Goal: Task Accomplishment & Management: Manage account settings

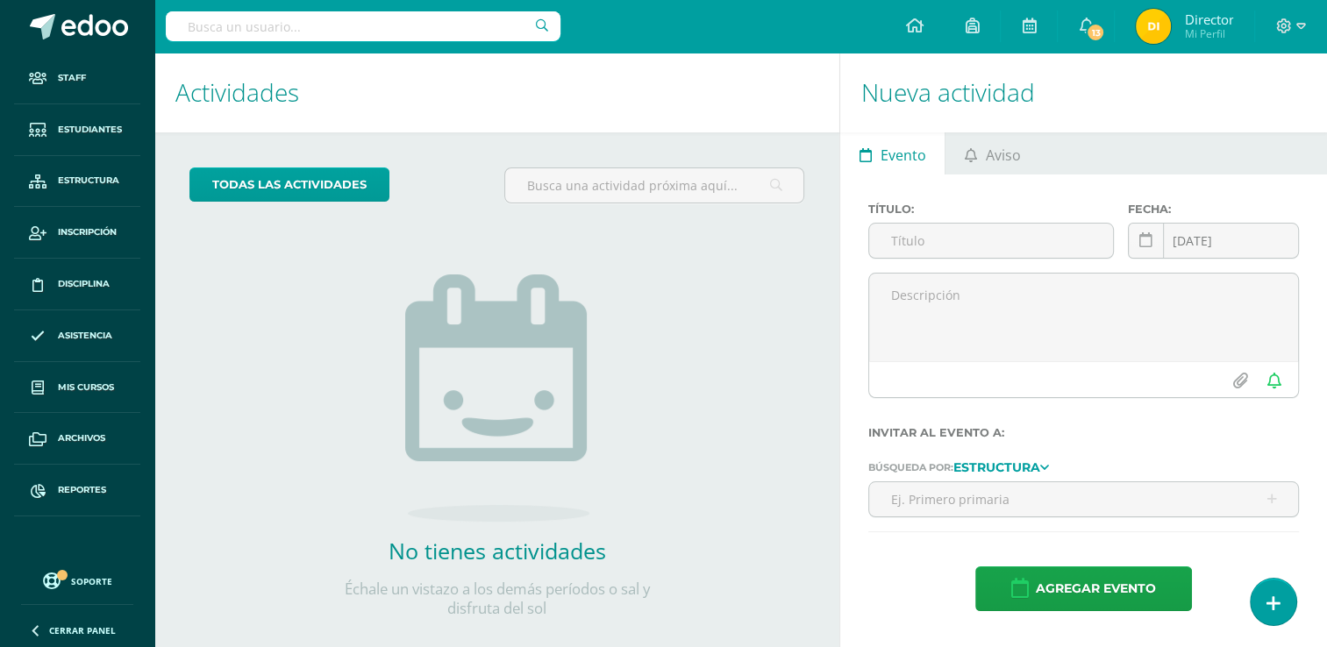
click at [1279, 92] on h1 "Nueva actividad" at bounding box center [1083, 93] width 445 height 80
click at [987, 153] on span "Aviso" at bounding box center [1003, 155] width 35 height 42
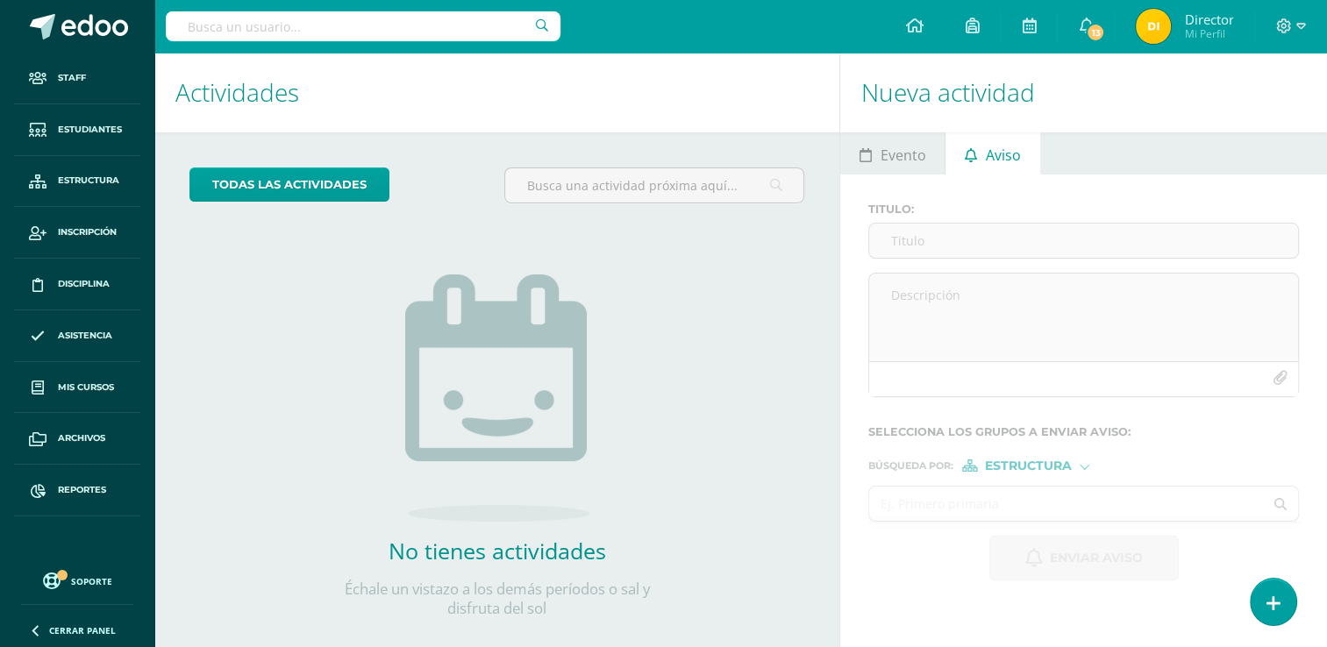
scroll to position [26, 0]
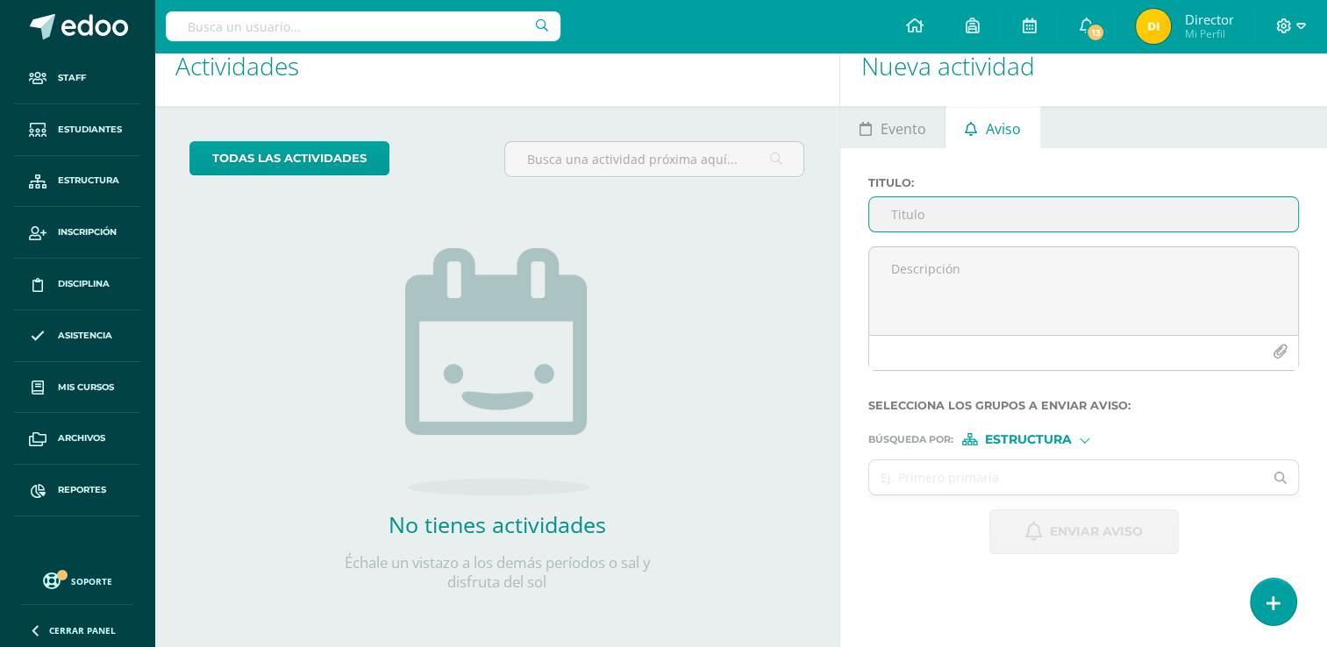
click at [1286, 18] on icon at bounding box center [1284, 26] width 16 height 16
click at [346, 25] on input "text" at bounding box center [363, 26] width 395 height 30
type input "herly"
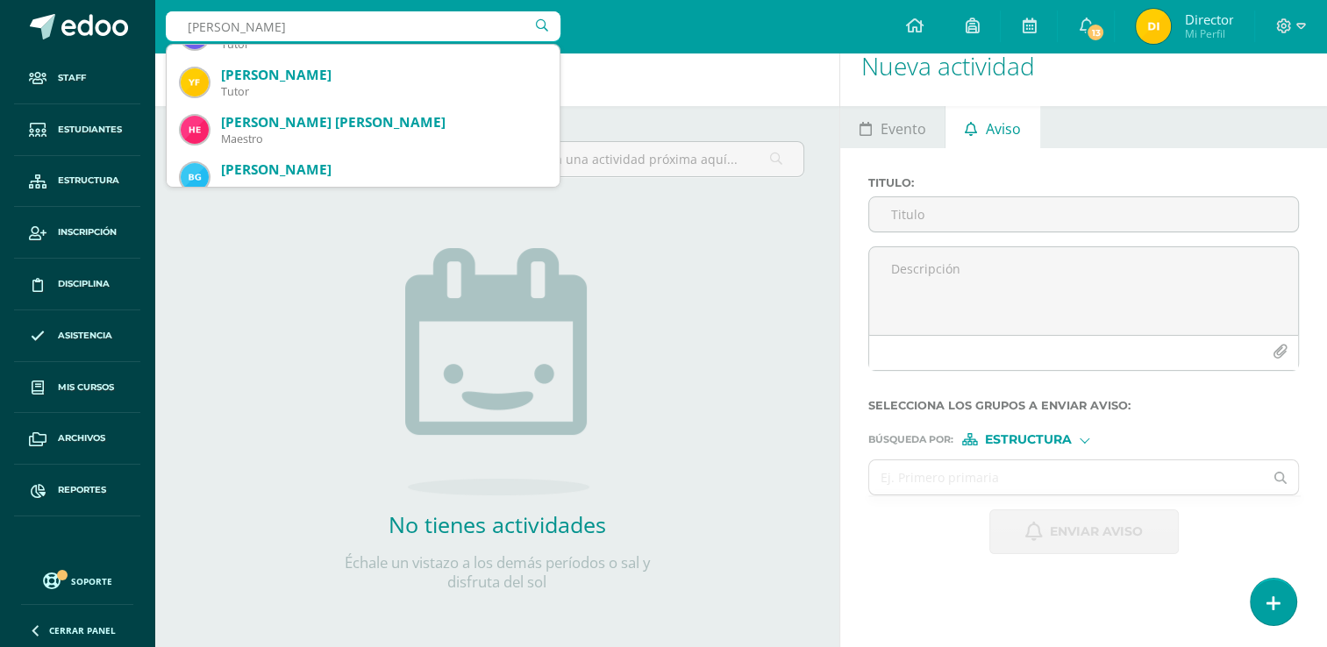
scroll to position [60, 0]
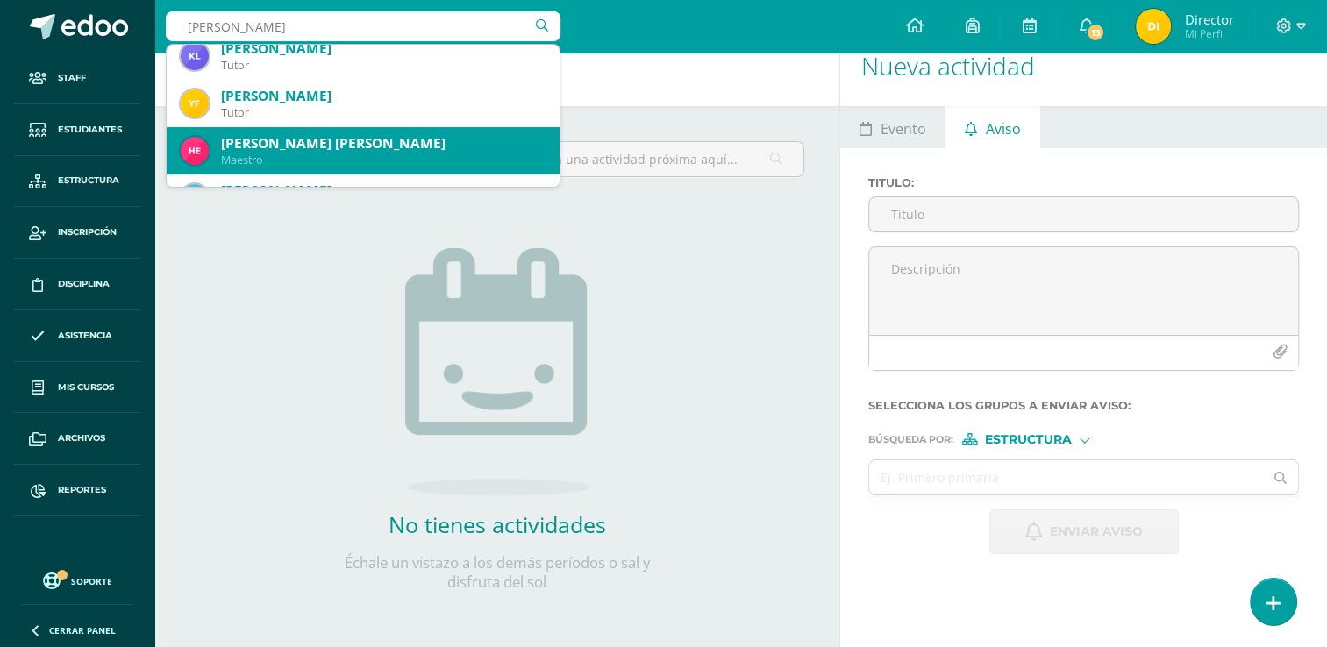
click at [336, 153] on div "Maestro" at bounding box center [383, 160] width 324 height 15
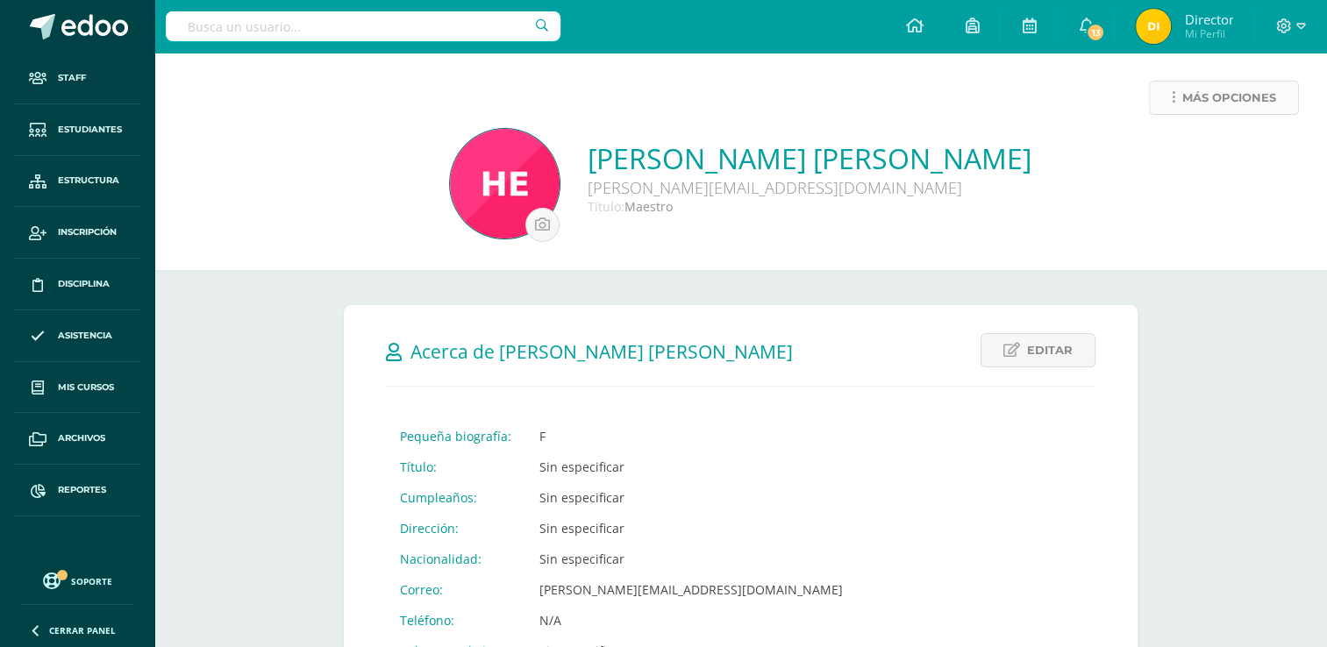
click at [1243, 93] on span "Más opciones" at bounding box center [1229, 98] width 94 height 32
click at [634, 242] on div "Más opciones Herly Susseth López Orosco lopez.hs@continentalamericano.edu.gt Tí…" at bounding box center [740, 161] width 1172 height 217
click at [250, 142] on div "Herly Susseth López Orosco lopez.hs@continentalamericano.edu.gt Título: Maestro" at bounding box center [740, 185] width 1144 height 113
click at [238, 24] on input "text" at bounding box center [363, 26] width 395 height 30
type input "fabiola"
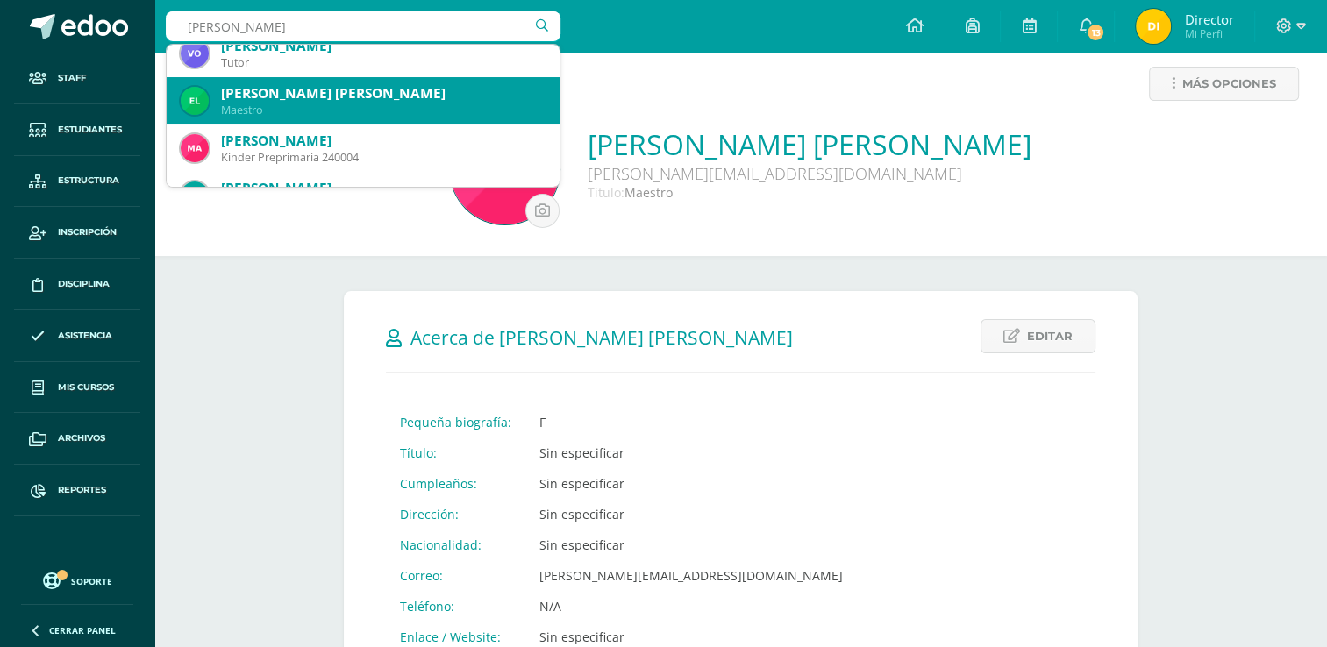
scroll to position [158, 0]
click at [295, 86] on div "Elsa Fabiola Eunice Albizures López" at bounding box center [383, 92] width 324 height 18
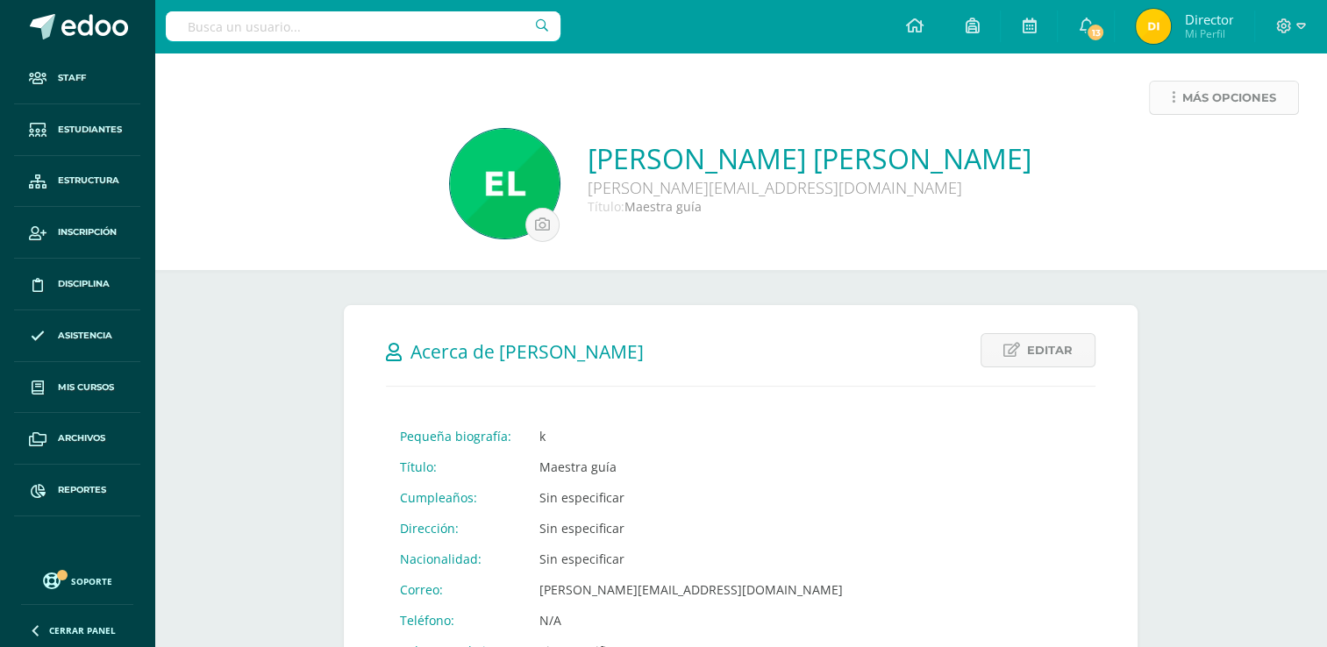
click at [1194, 83] on span "Más opciones" at bounding box center [1229, 98] width 94 height 32
click at [1140, 265] on link "Archivar usuario" at bounding box center [1191, 263] width 180 height 27
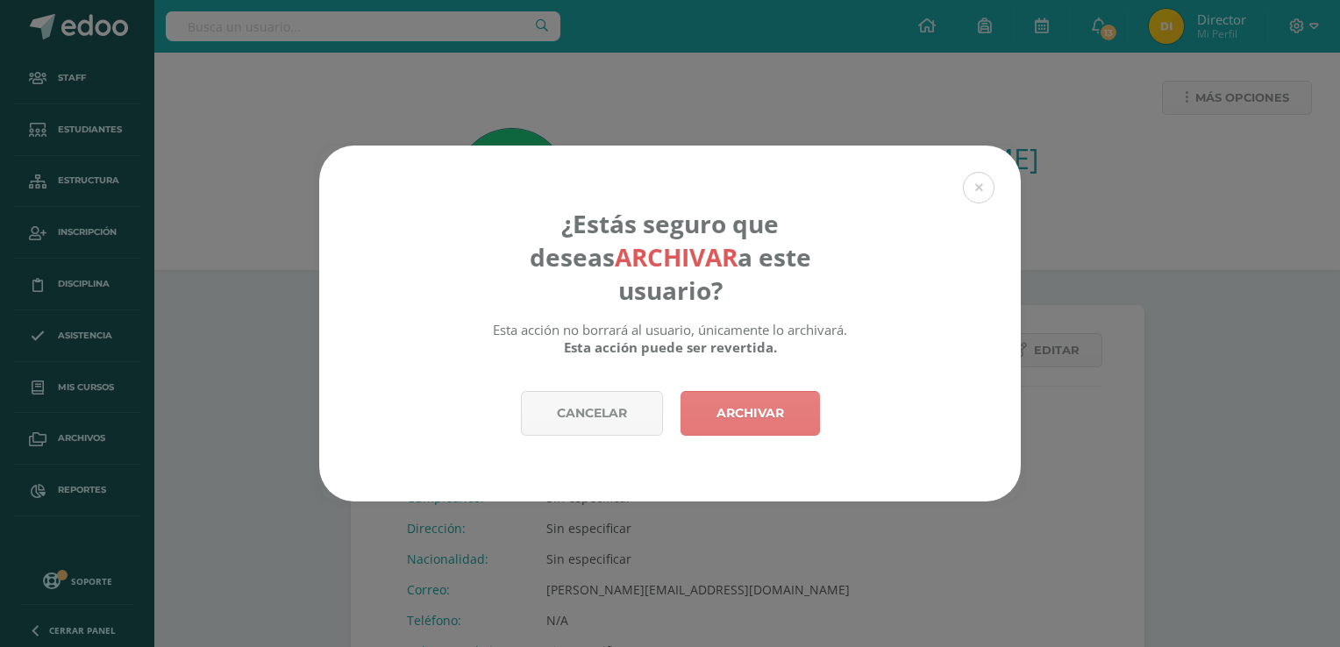
click at [717, 407] on link "Archivar" at bounding box center [749, 413] width 139 height 45
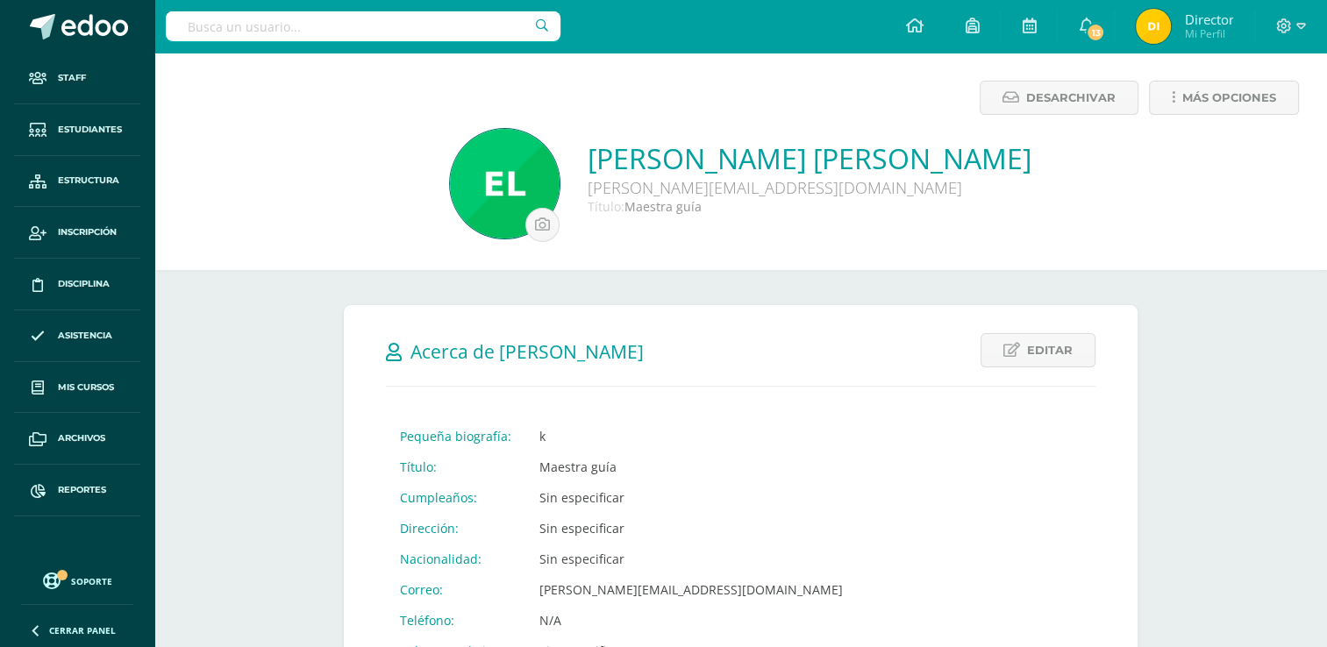
click at [274, 26] on input "text" at bounding box center [363, 26] width 395 height 30
type input "herly"
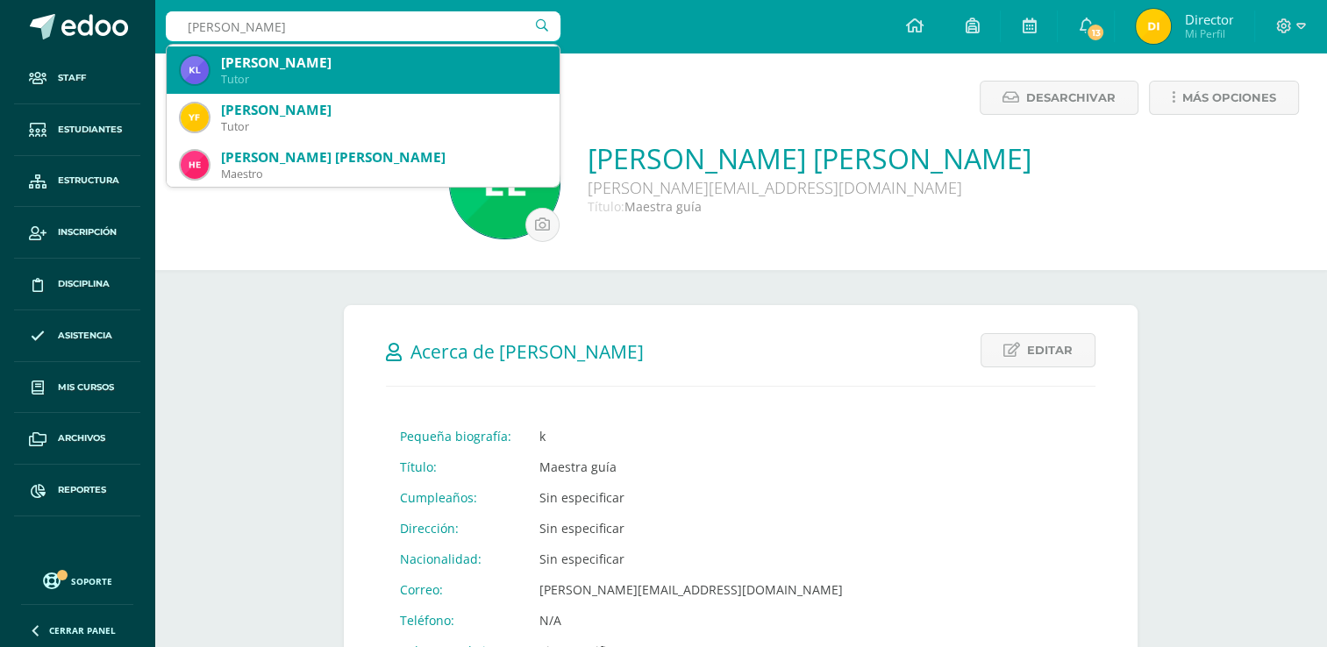
scroll to position [80, 0]
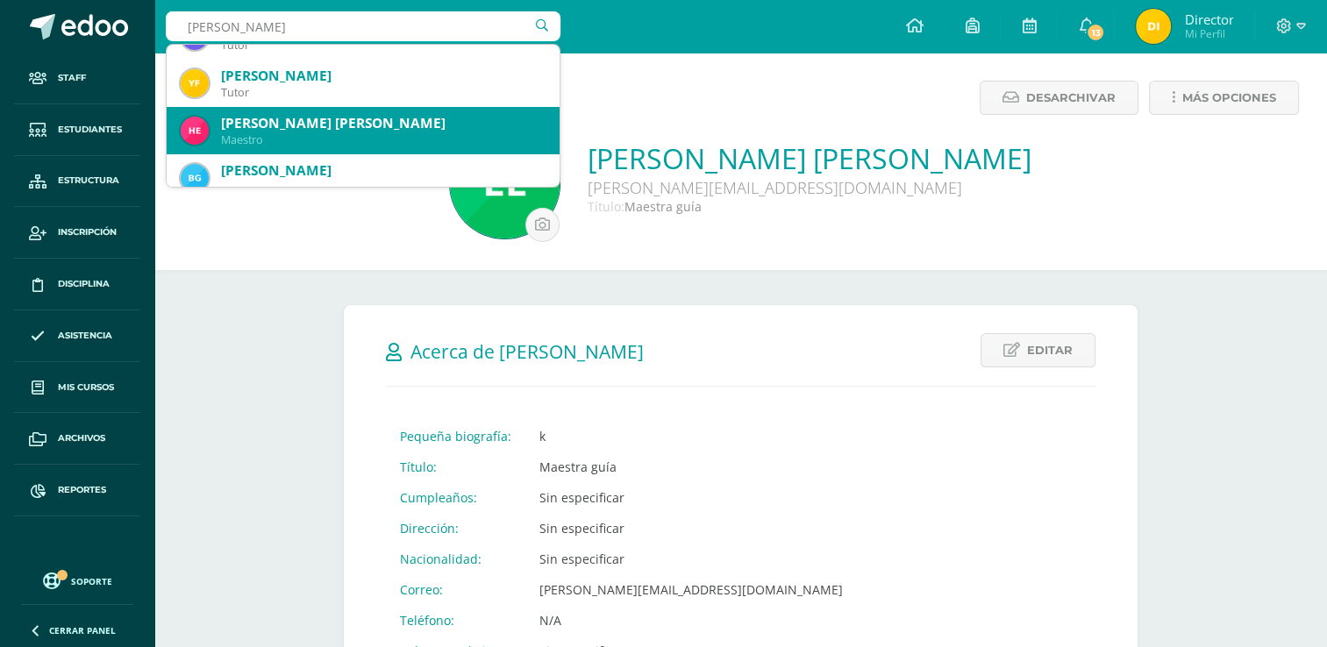
click at [309, 114] on div "[PERSON_NAME] [PERSON_NAME]" at bounding box center [383, 123] width 324 height 18
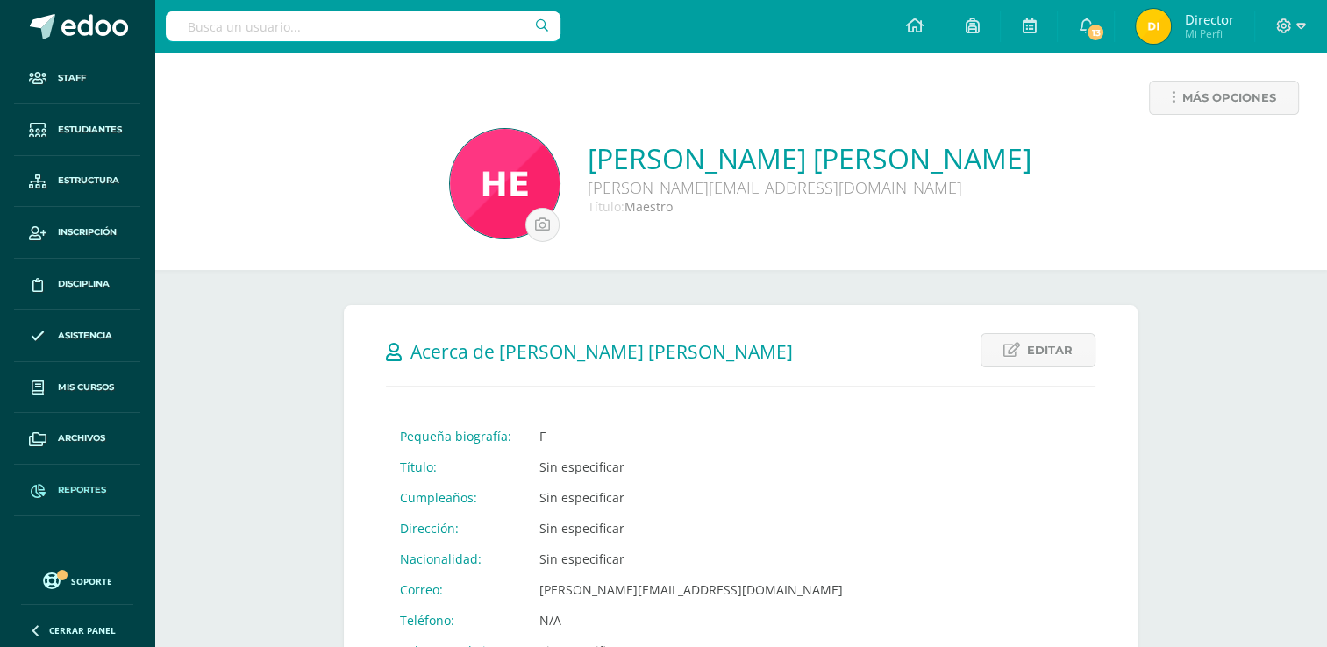
click at [70, 505] on link "Reportes" at bounding box center [77, 491] width 126 height 52
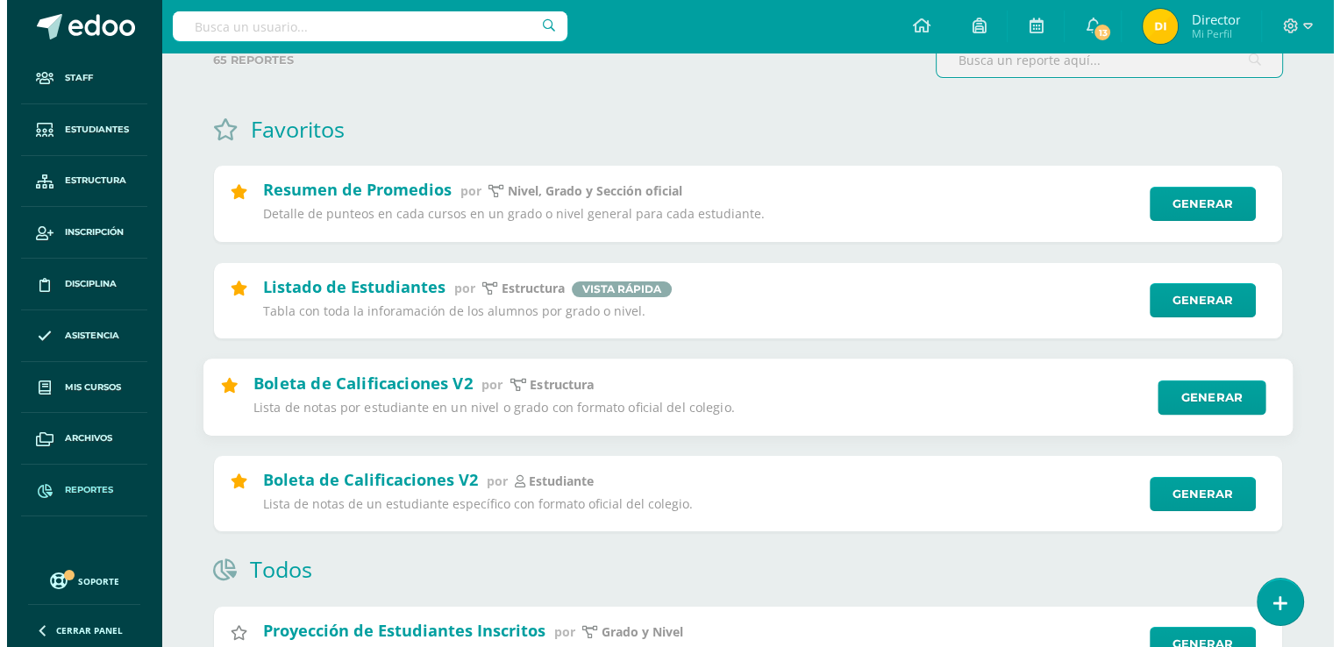
scroll to position [126, 0]
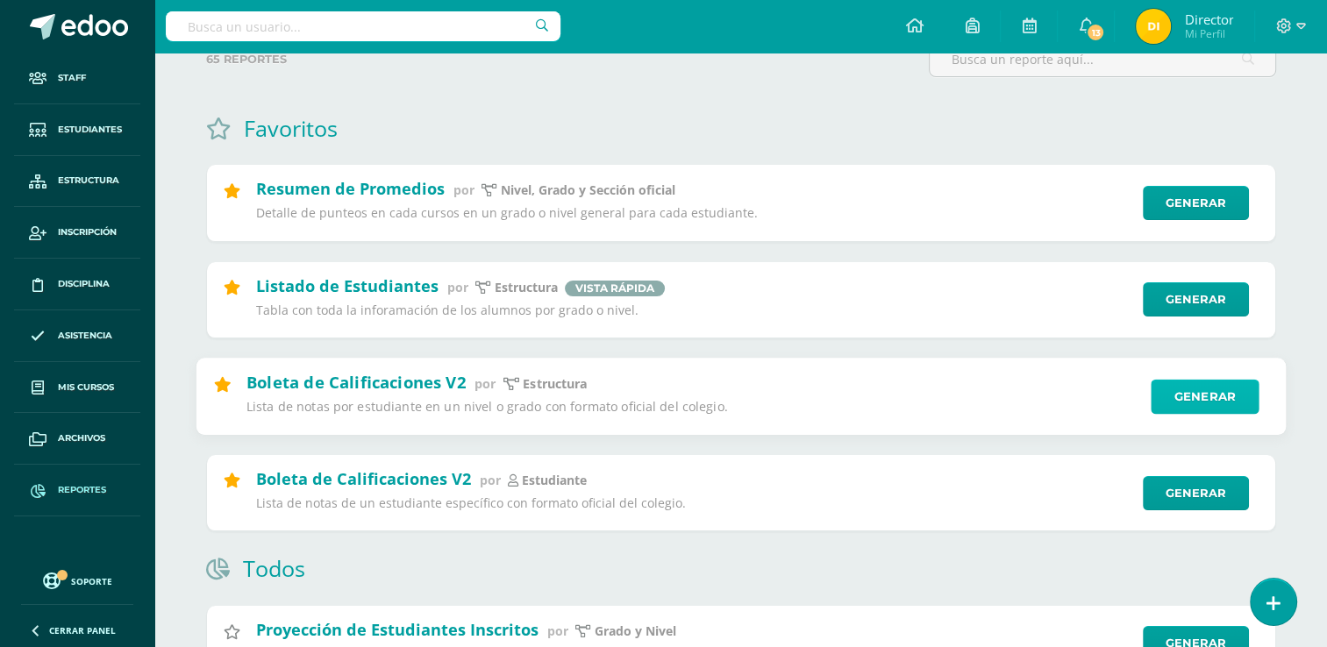
click at [1175, 402] on link "Generar" at bounding box center [1205, 396] width 108 height 35
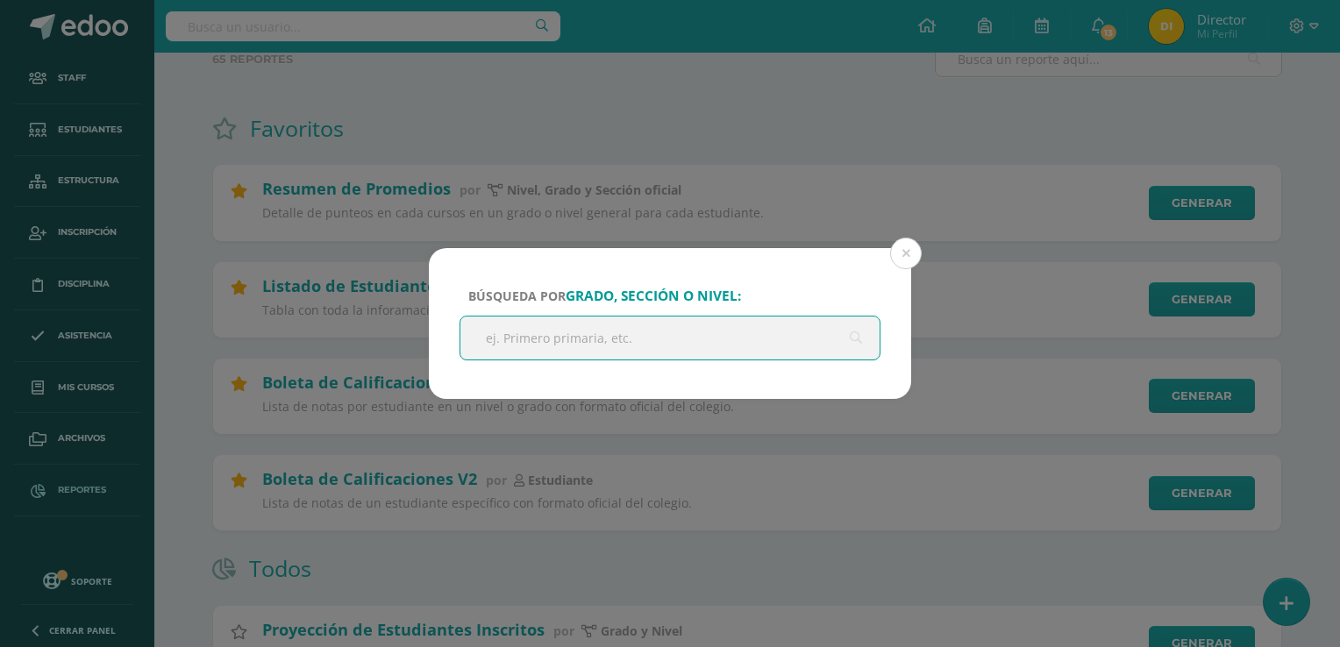
click at [639, 339] on input "text" at bounding box center [669, 338] width 419 height 43
type input "tercero primaria"
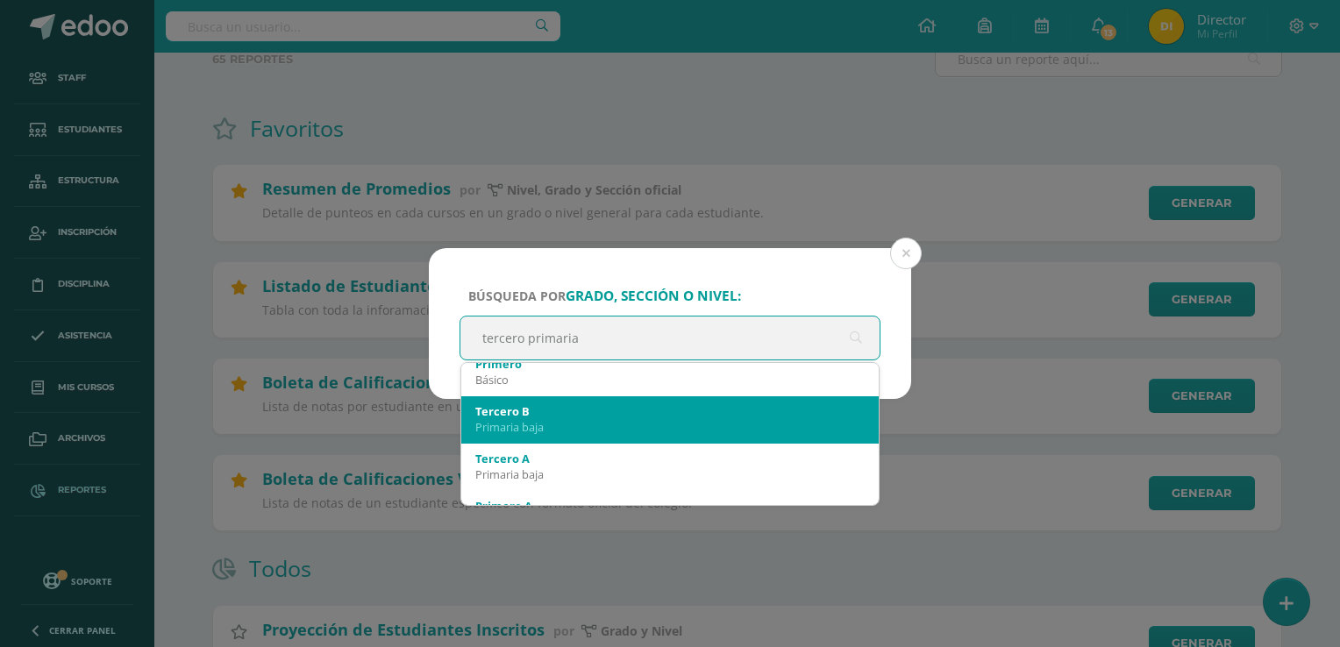
scroll to position [109, 0]
click at [550, 413] on div "Tercero B" at bounding box center [669, 411] width 389 height 16
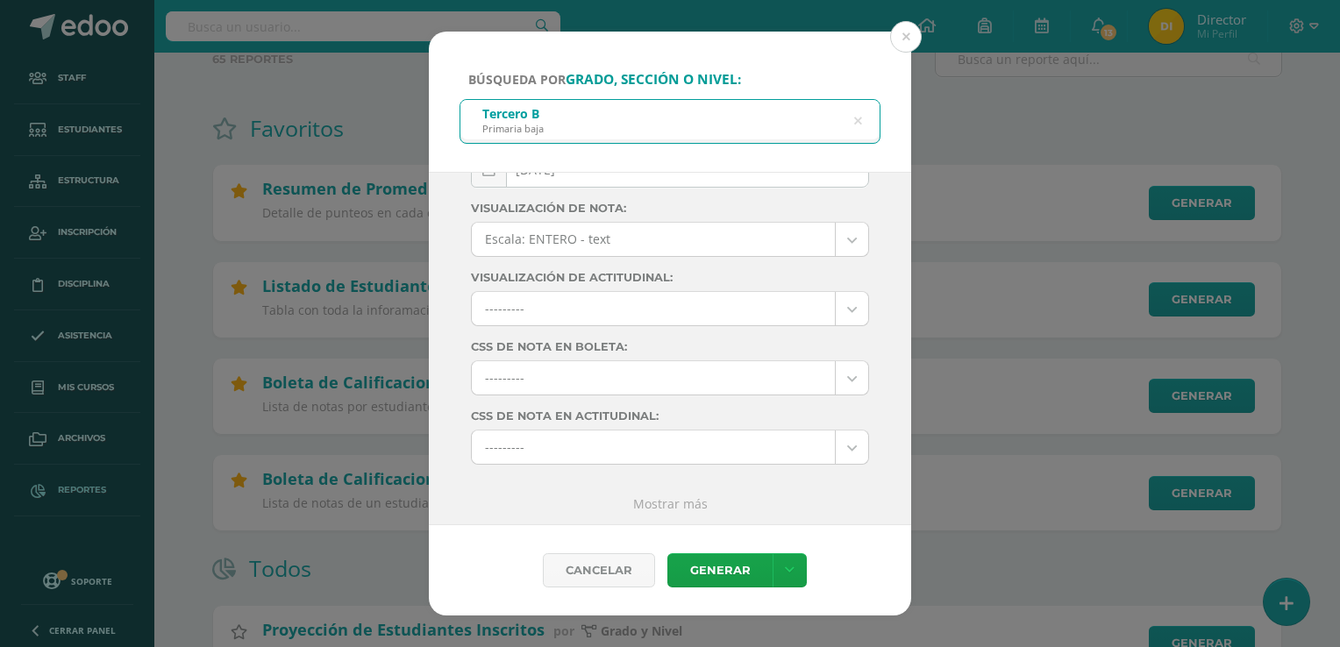
scroll to position [0, 0]
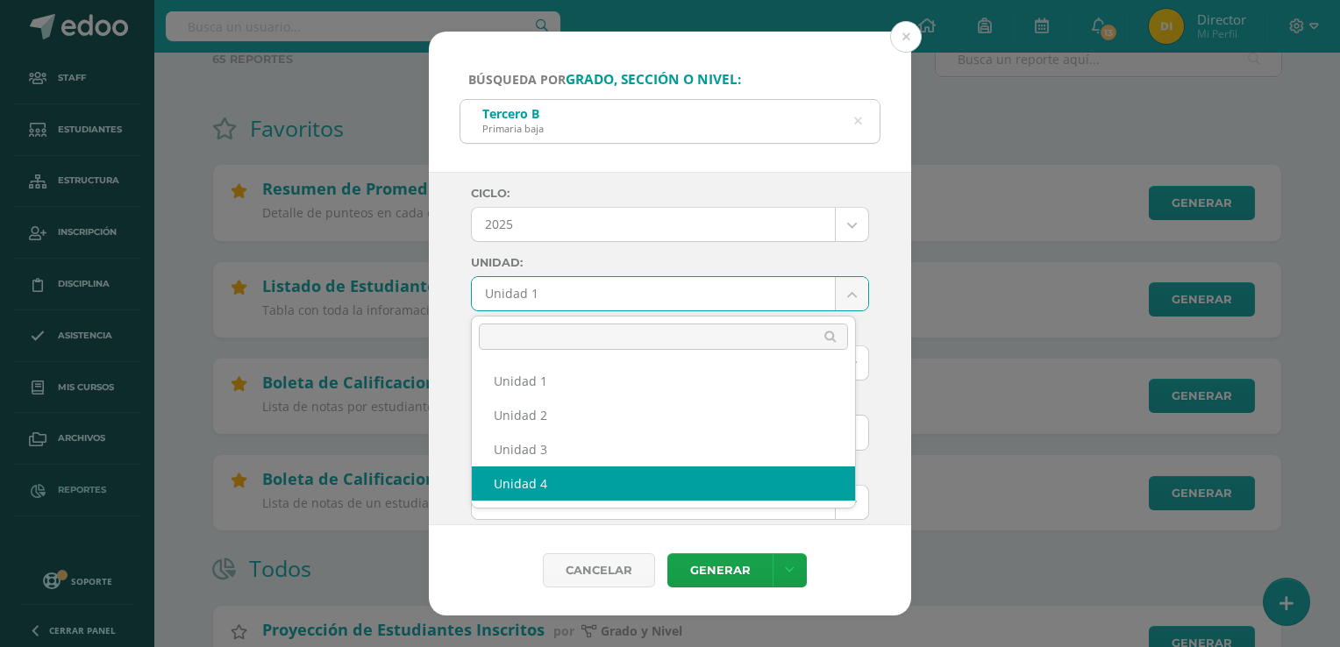
select select "Unidad 4"
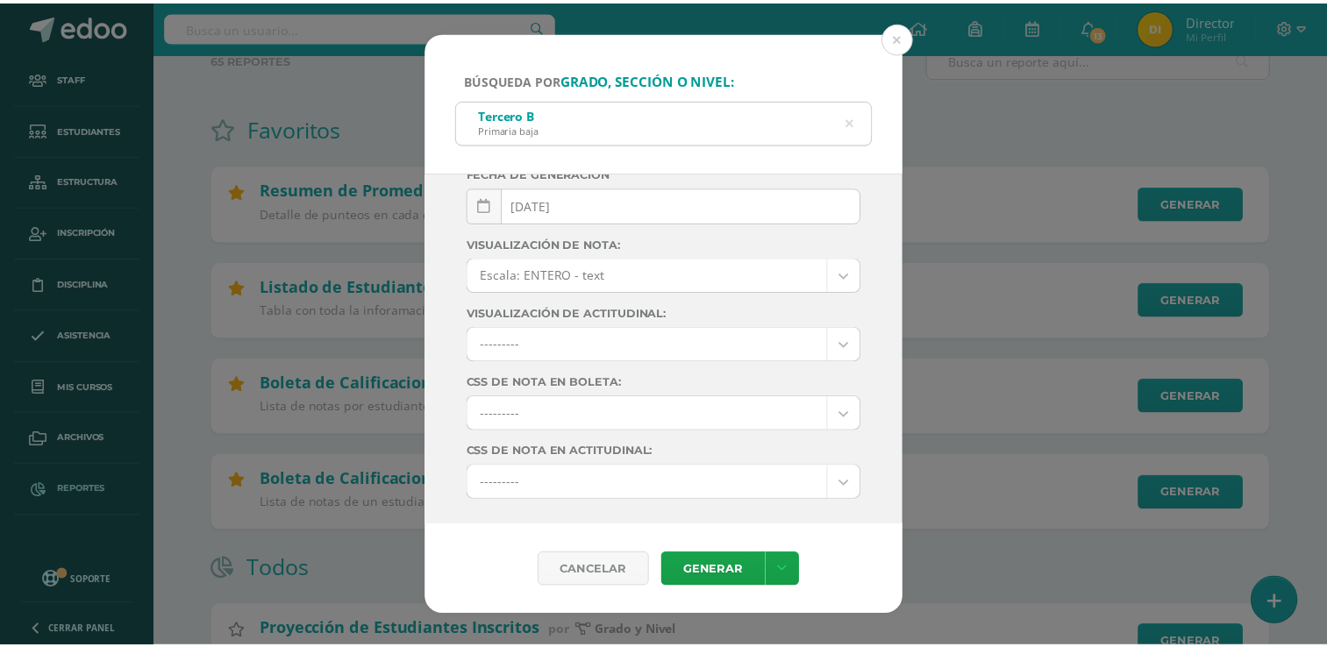
scroll to position [263, 0]
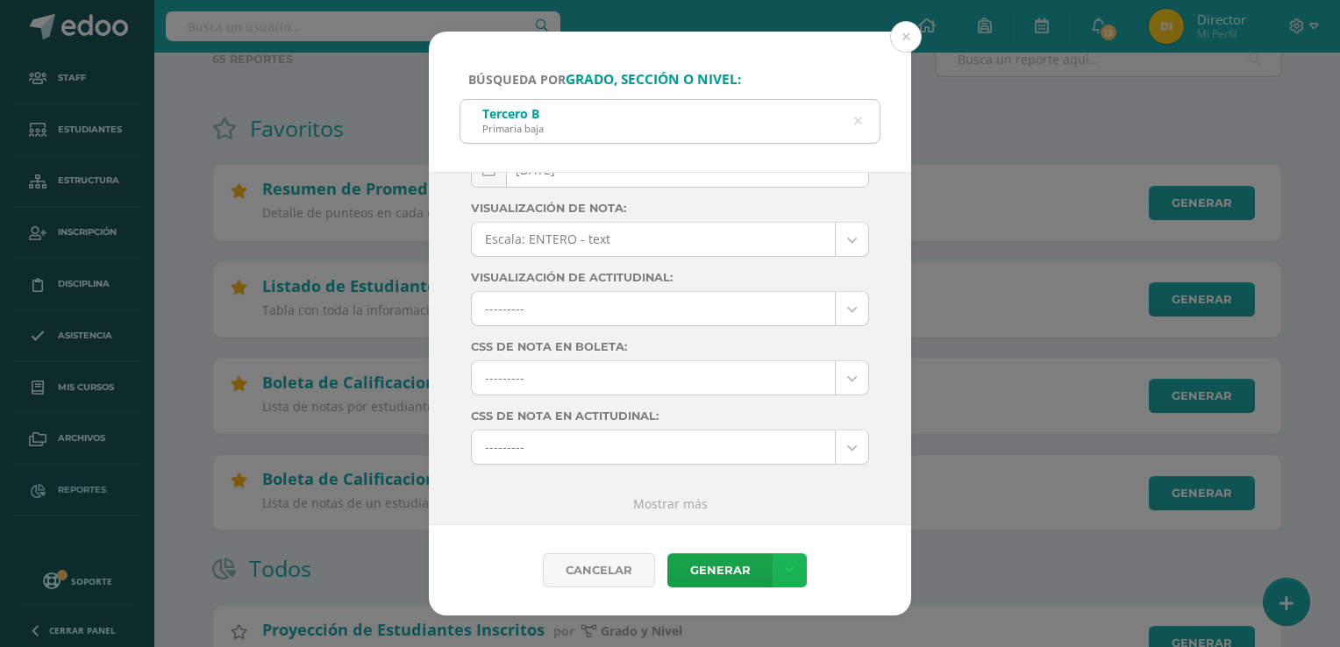
click at [786, 567] on icon at bounding box center [790, 570] width 10 height 15
click at [797, 456] on link "Descargar como HTML" at bounding box center [788, 457] width 187 height 27
click at [903, 47] on button at bounding box center [906, 37] width 32 height 32
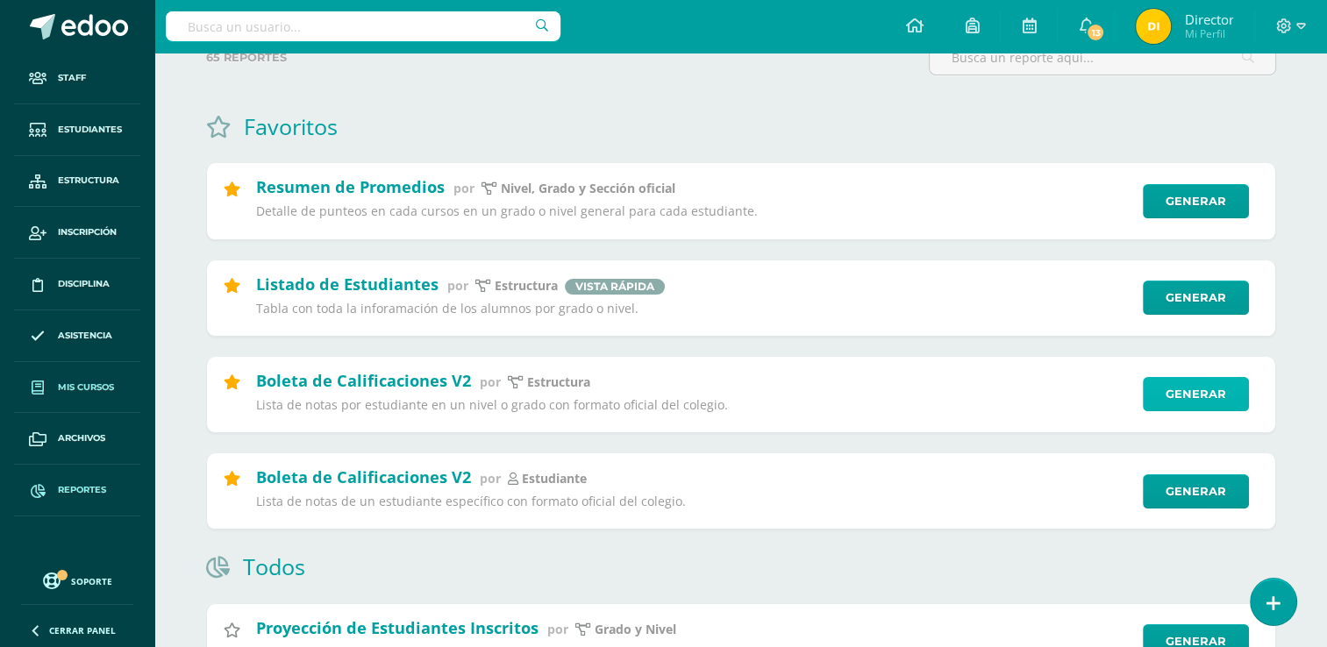
scroll to position [0, 0]
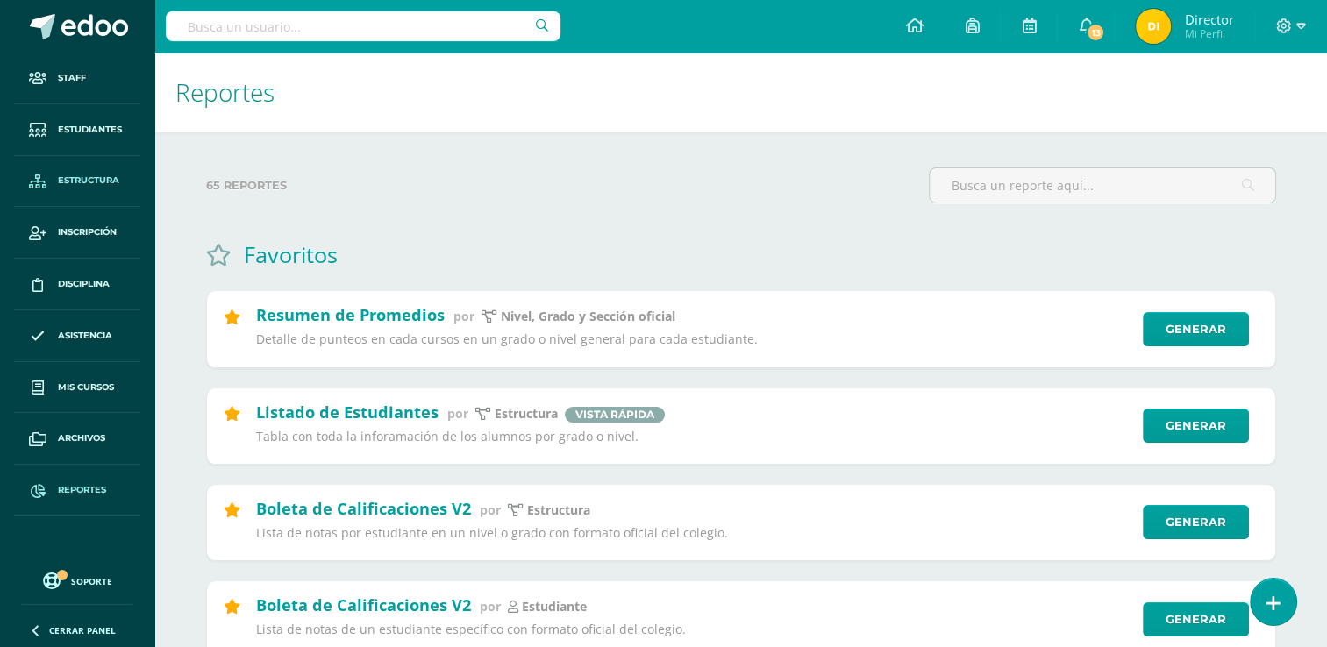
click at [109, 166] on link "Estructura" at bounding box center [77, 182] width 126 height 52
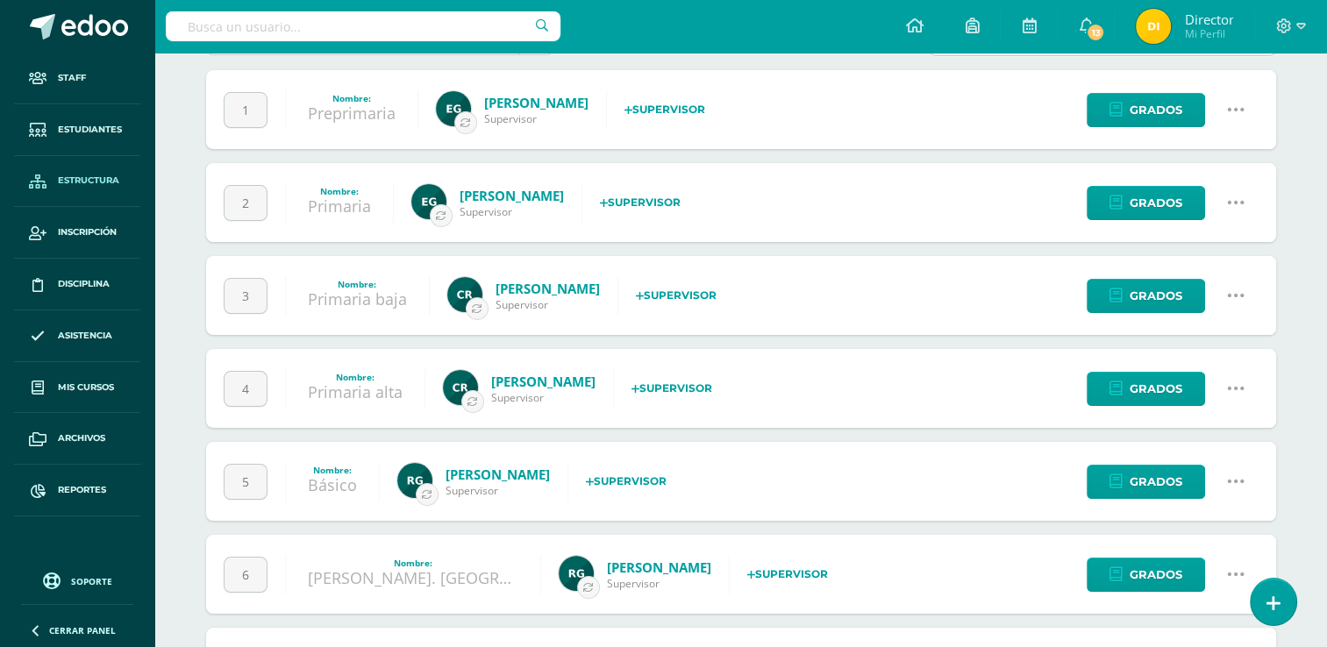
scroll to position [193, 0]
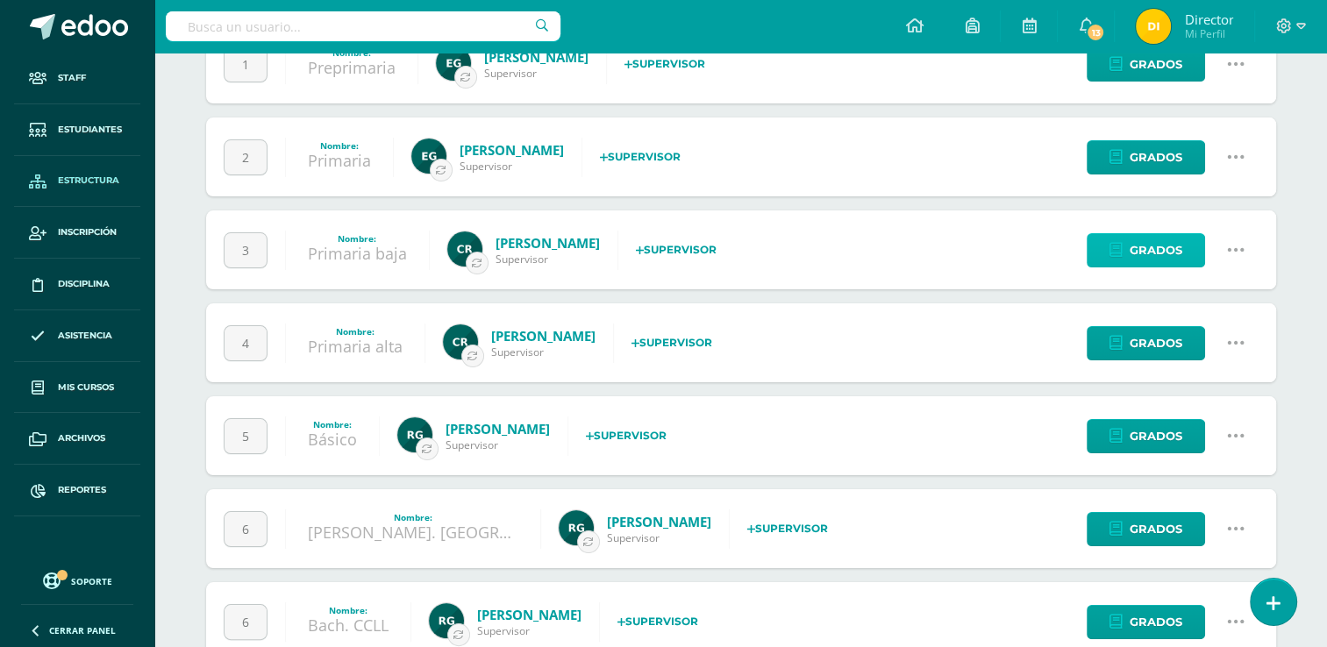
click at [1179, 256] on span "Grados" at bounding box center [1155, 250] width 53 height 32
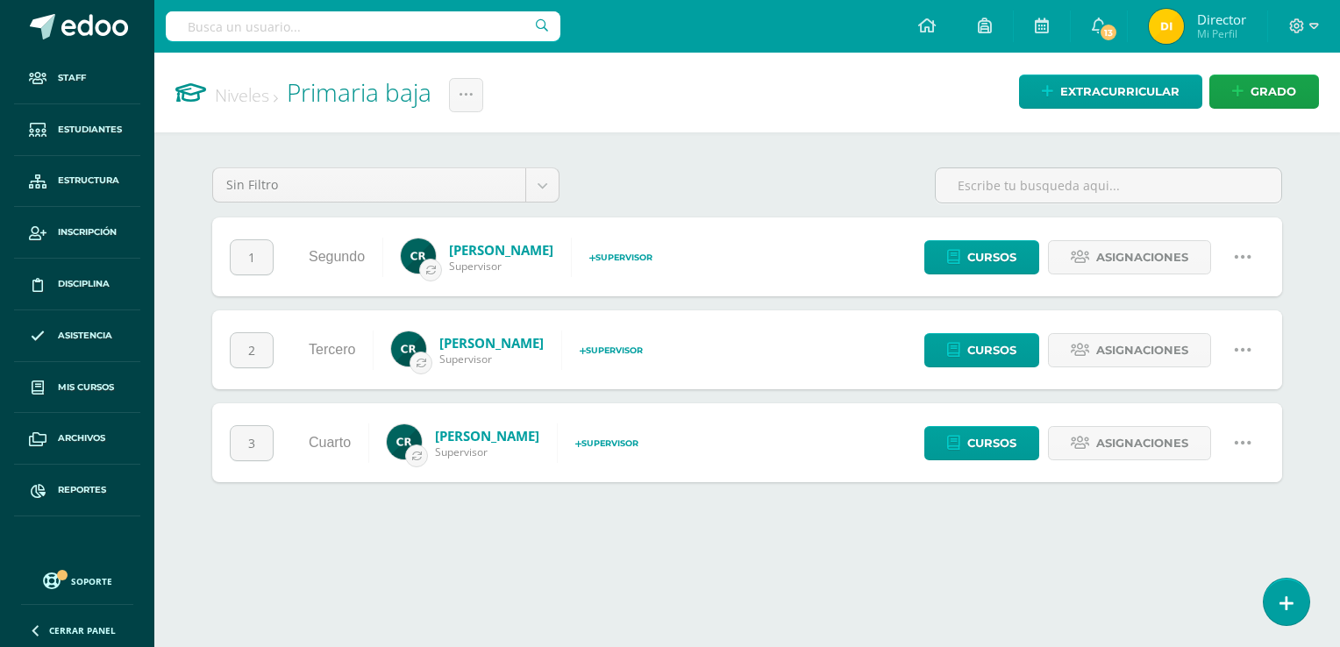
click at [1252, 254] on link at bounding box center [1242, 257] width 45 height 45
click at [1086, 517] on html "Staff Estudiantes Estructura Inscripción Disciplina Asistencia Mis cursos Archi…" at bounding box center [670, 258] width 1340 height 517
click at [1238, 340] on icon at bounding box center [1242, 349] width 19 height 19
click at [1208, 444] on link "Configuración" at bounding box center [1208, 438] width 155 height 27
click at [1057, 357] on link "Asignaciones" at bounding box center [1129, 350] width 163 height 34
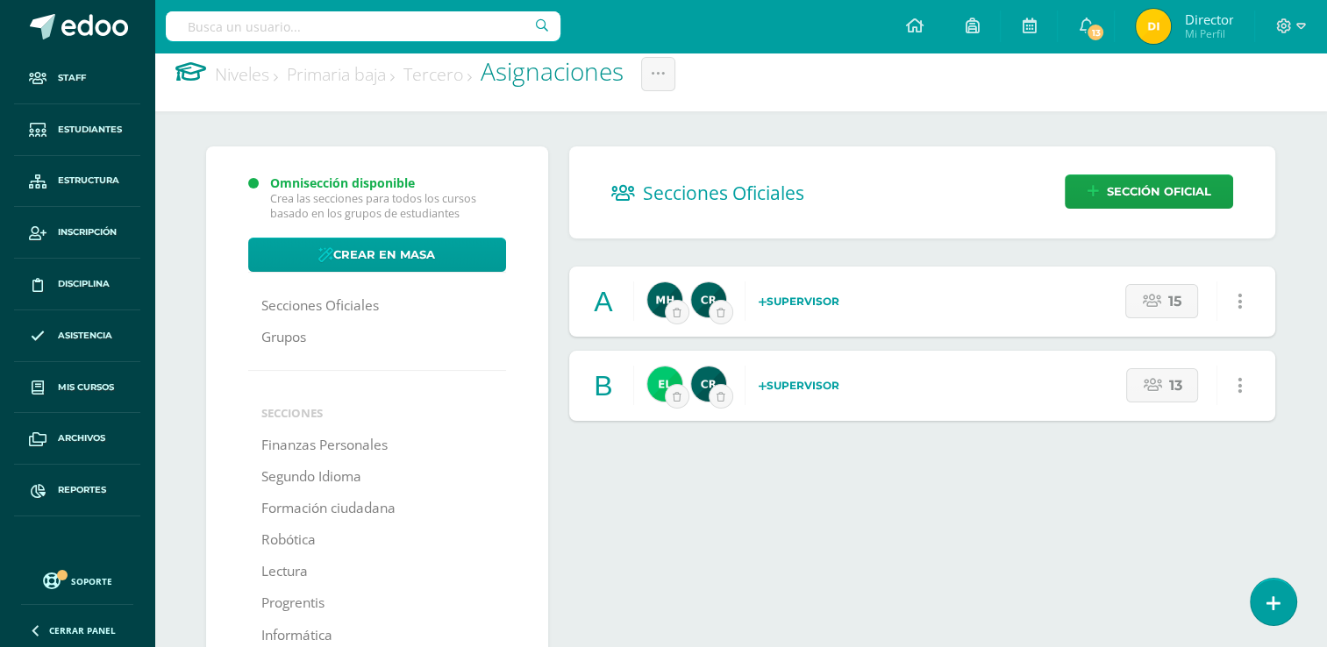
scroll to position [21, 0]
click at [367, 303] on link "Secciones Oficiales" at bounding box center [320, 306] width 118 height 32
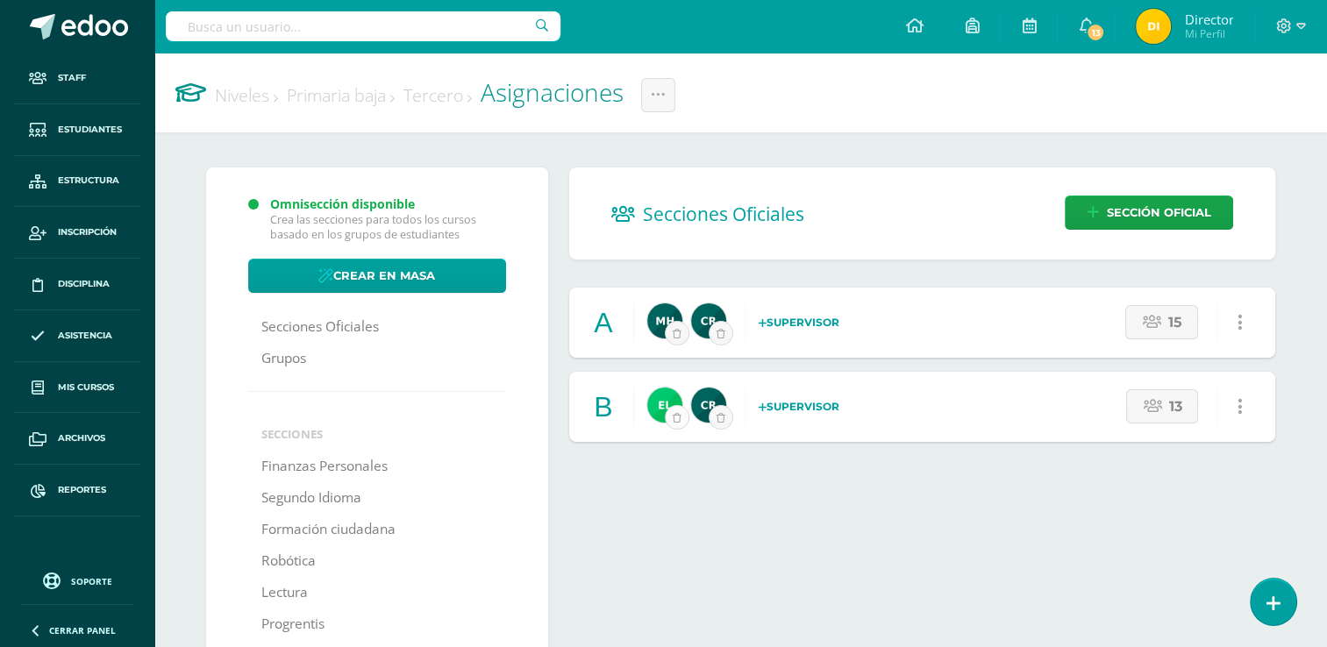
click at [679, 423] on icon "submit" at bounding box center [677, 418] width 9 height 10
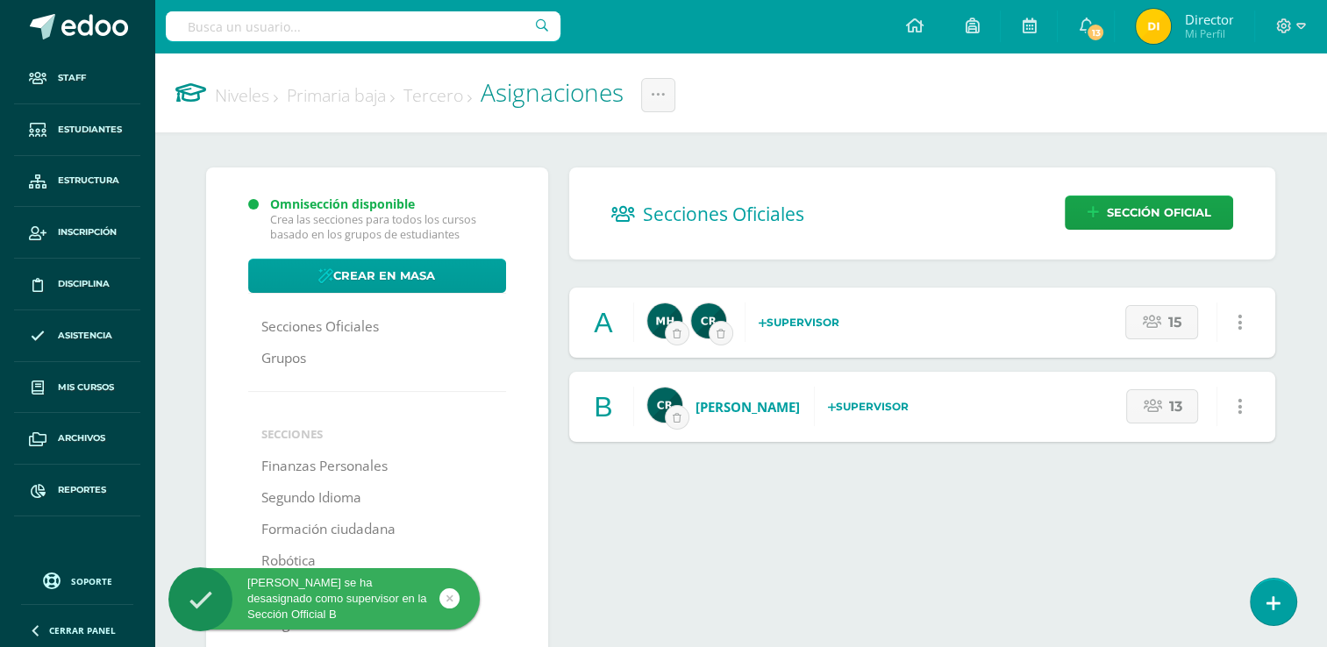
click at [862, 404] on strong "Supervisor" at bounding box center [868, 406] width 81 height 13
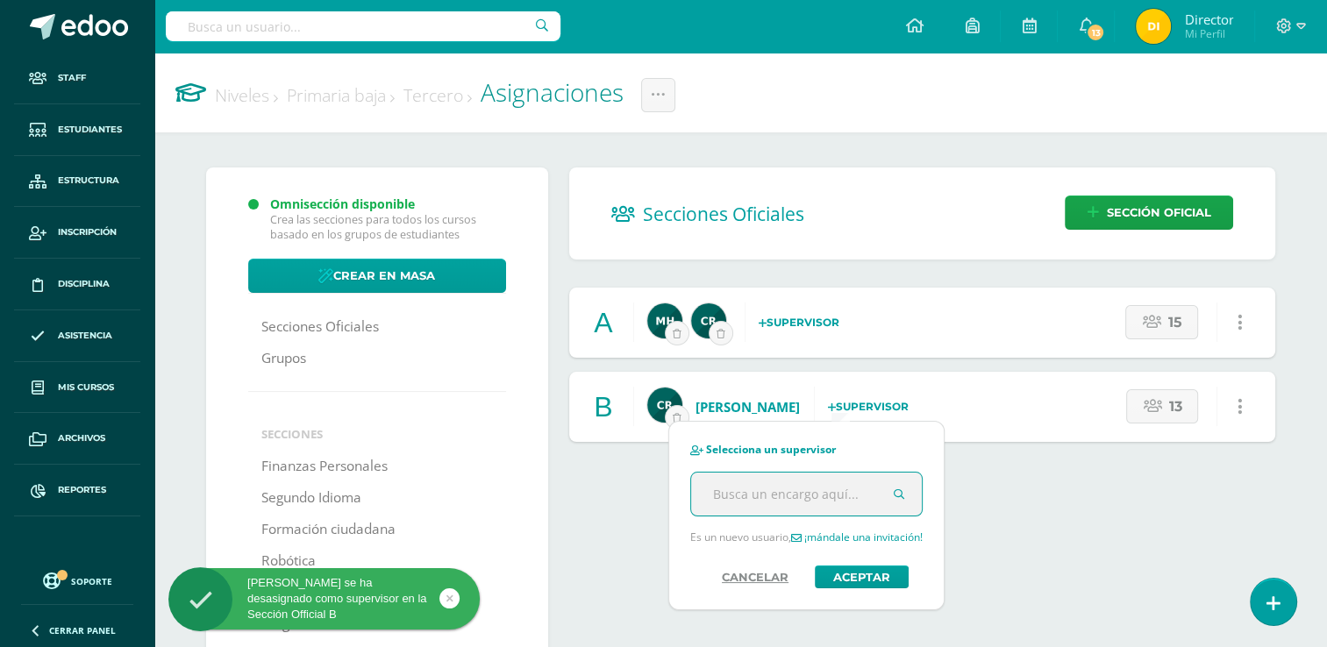
click at [819, 502] on input "text" at bounding box center [807, 494] width 232 height 43
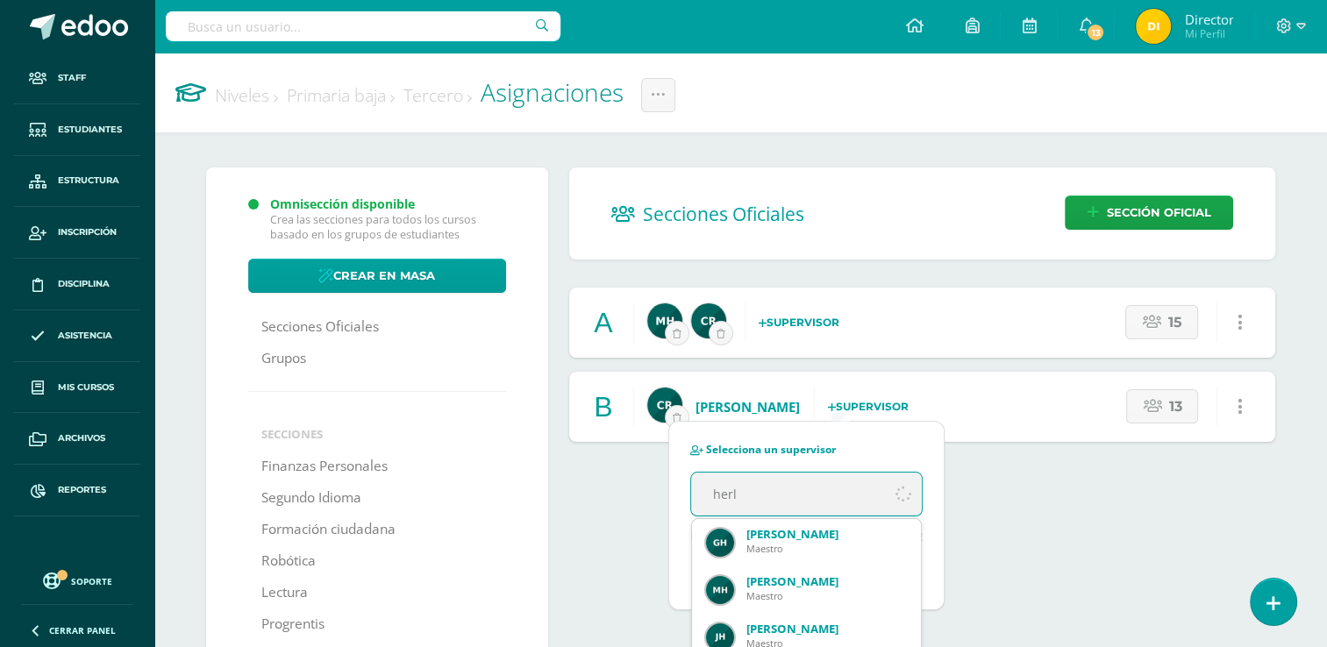
type input "[PERSON_NAME]"
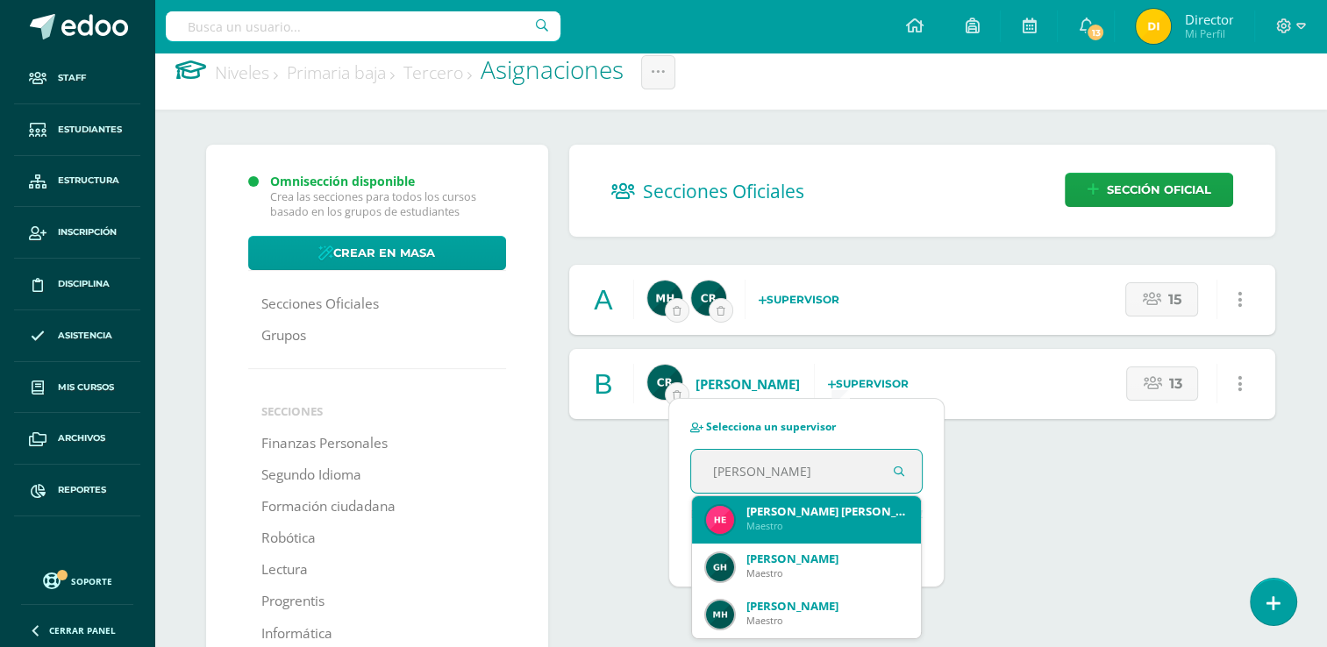
click at [820, 513] on div "[PERSON_NAME] [PERSON_NAME]" at bounding box center [826, 511] width 161 height 16
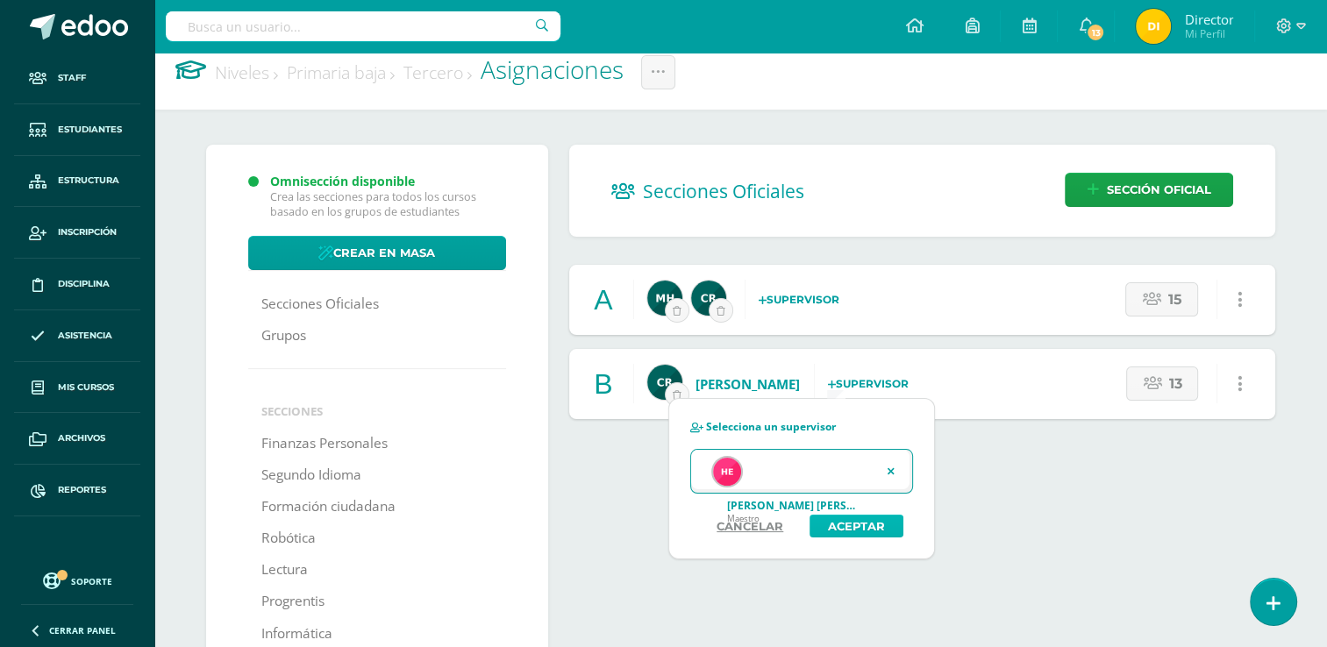
click at [859, 527] on button "Aceptar" at bounding box center [856, 526] width 94 height 23
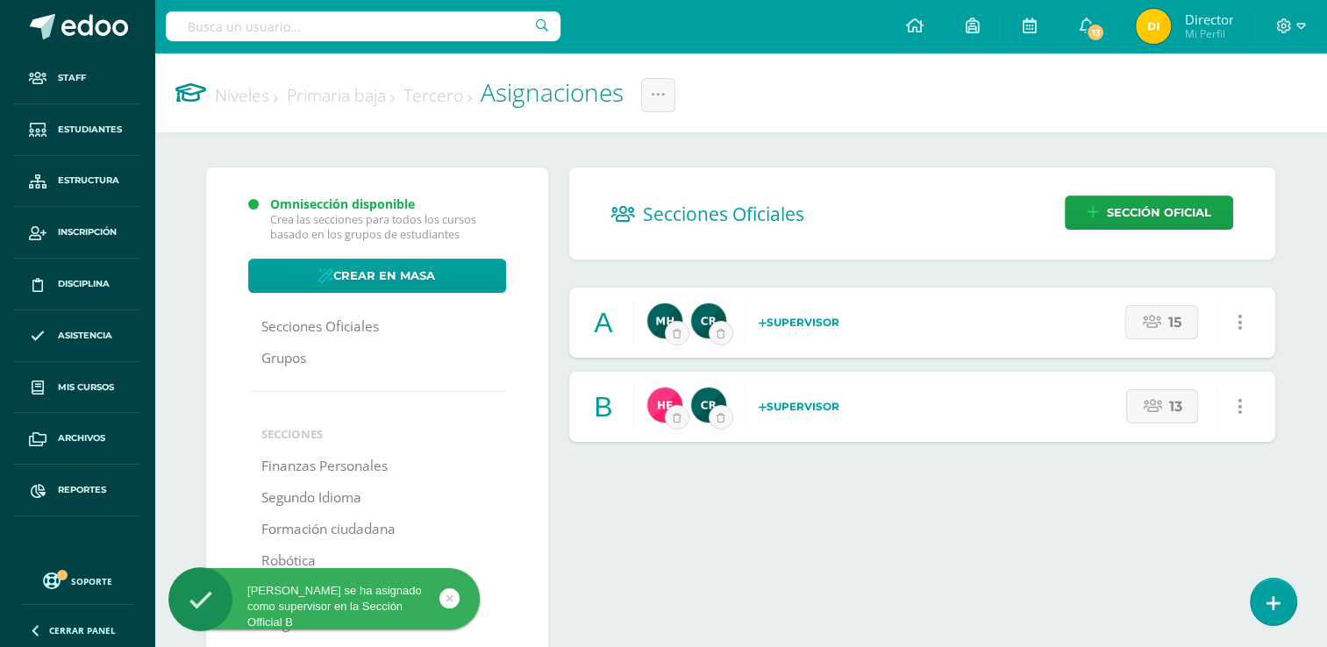
click at [450, 602] on icon at bounding box center [449, 598] width 7 height 20
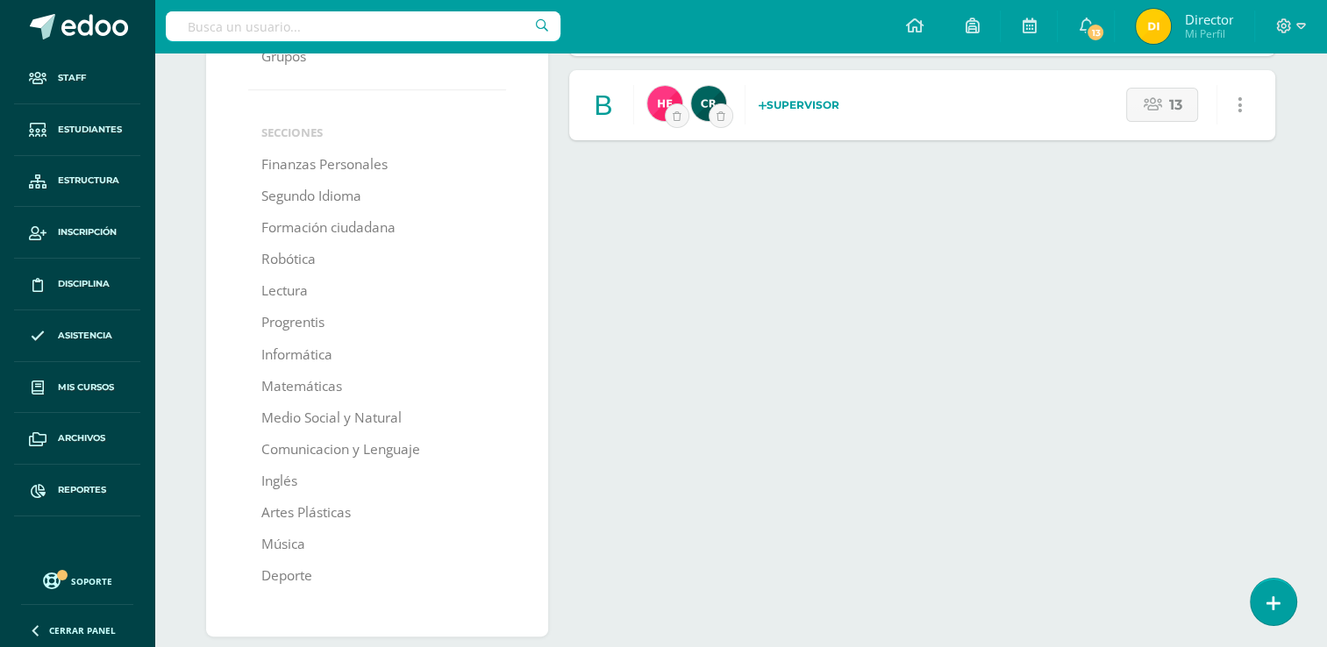
scroll to position [341, 0]
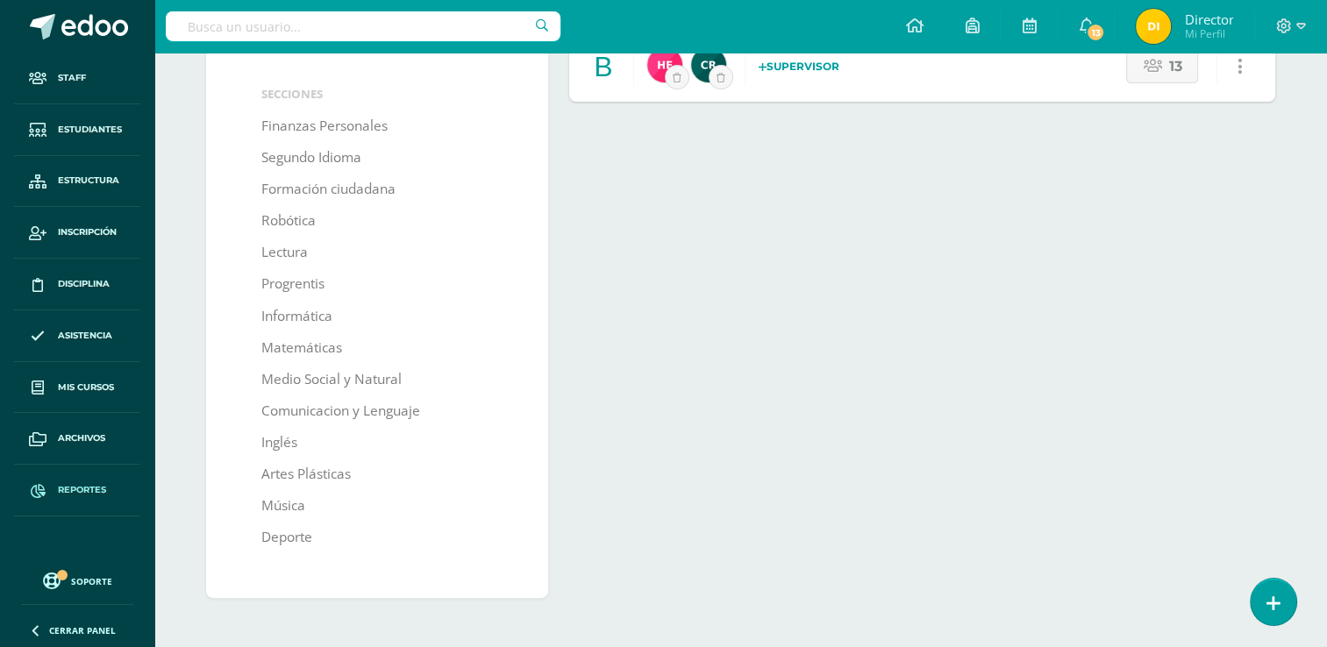
click at [68, 495] on span "Reportes" at bounding box center [82, 490] width 48 height 14
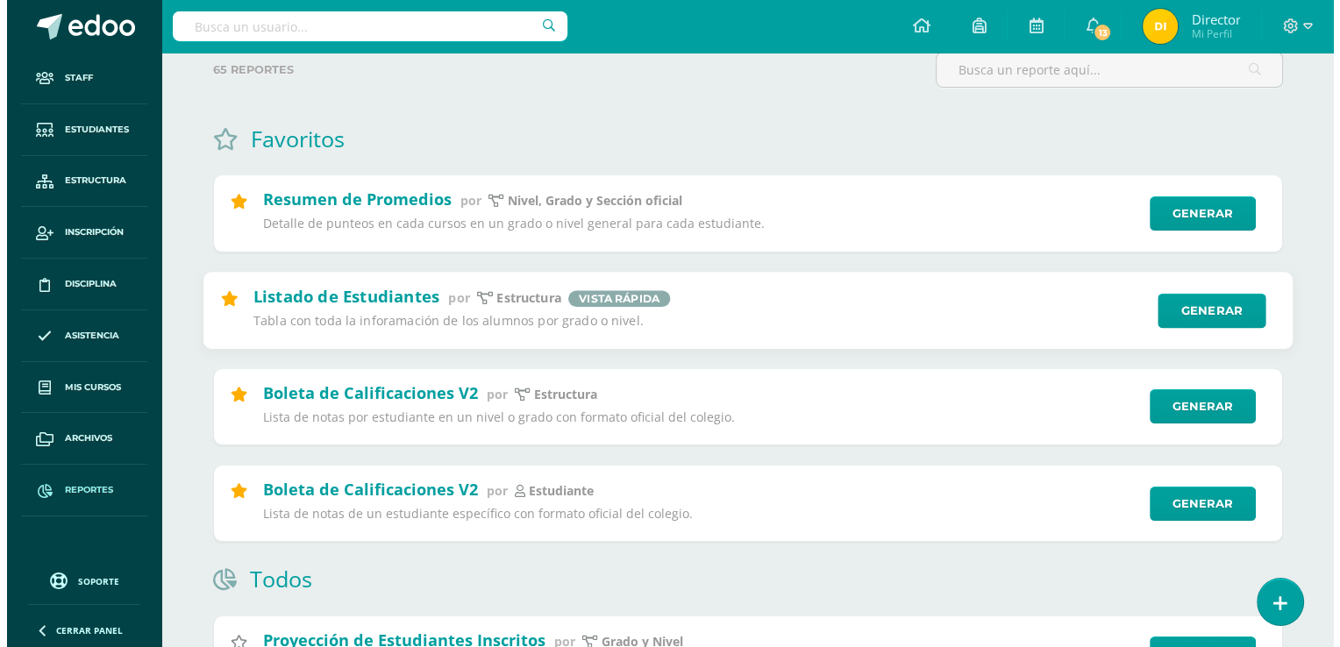
scroll to position [129, 0]
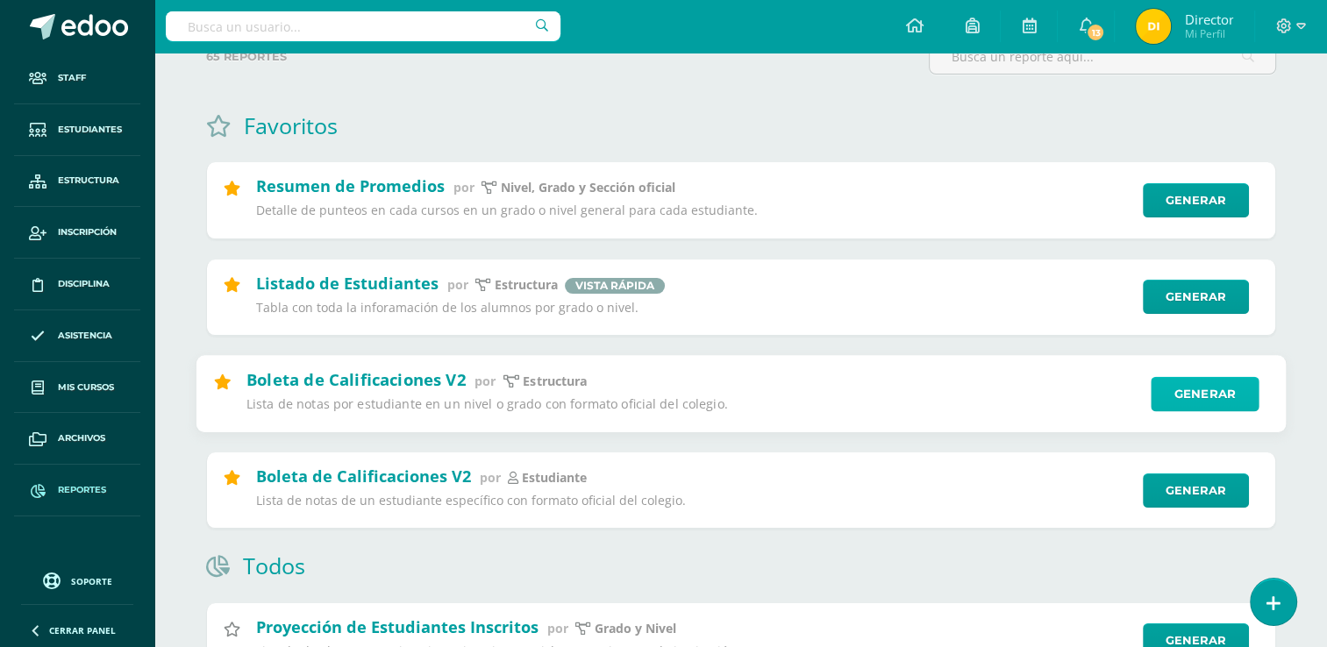
click at [1210, 398] on link "Generar" at bounding box center [1205, 393] width 108 height 35
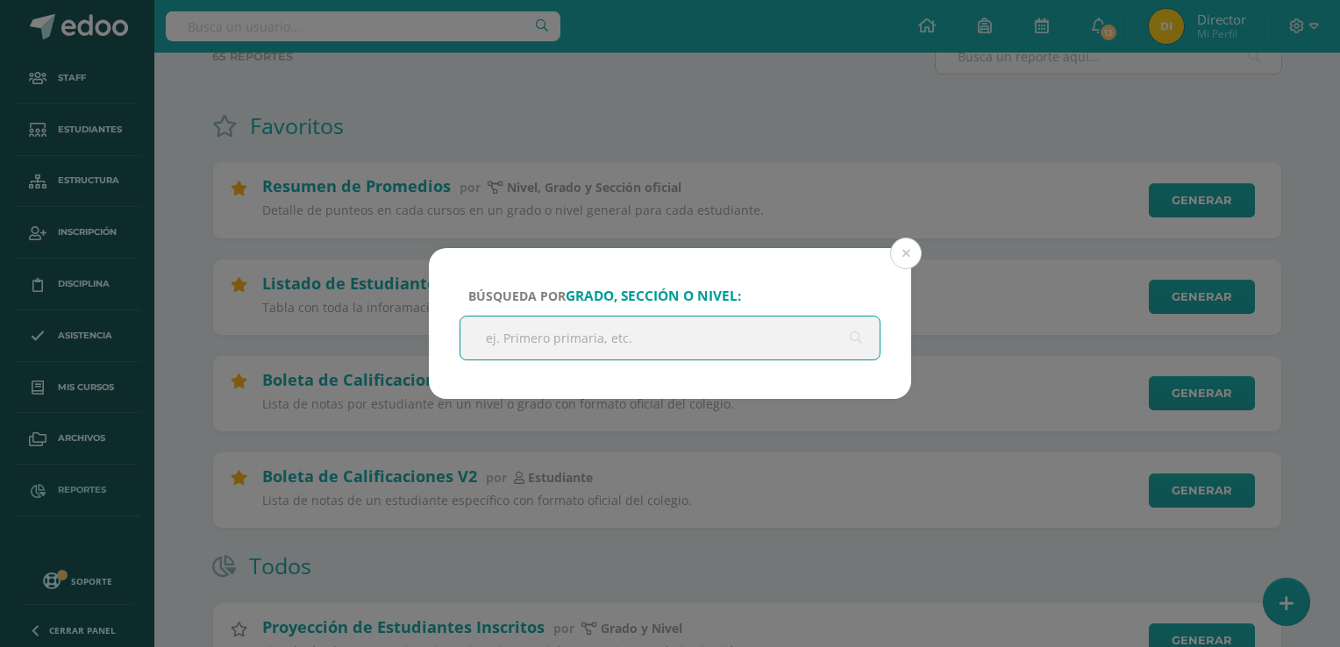
type input "k"
type input "tercero primaria"
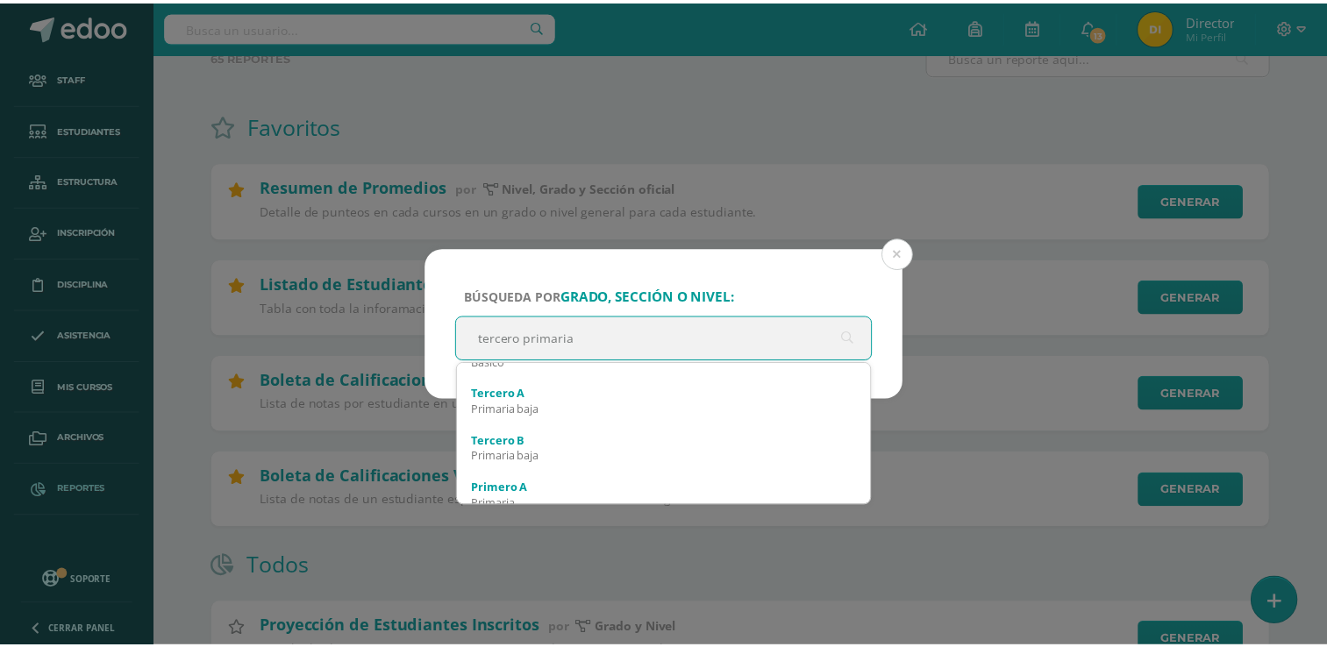
scroll to position [132, 0]
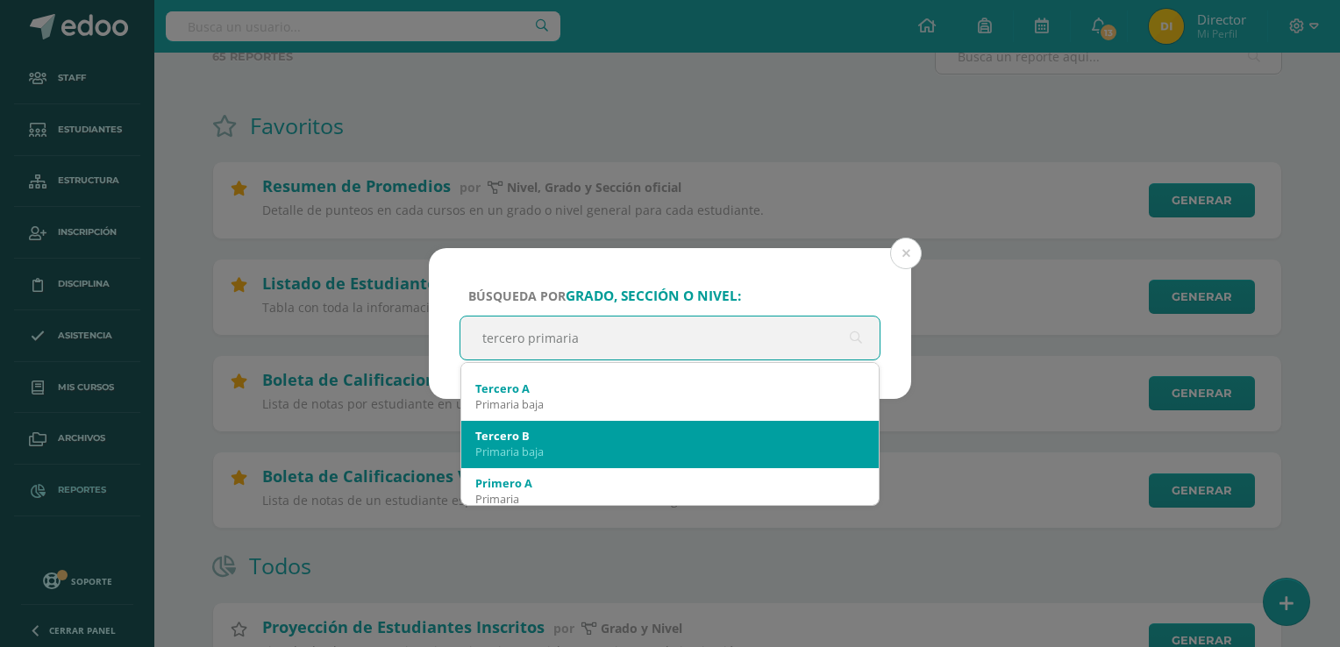
click at [708, 434] on div "Tercero B" at bounding box center [669, 436] width 389 height 16
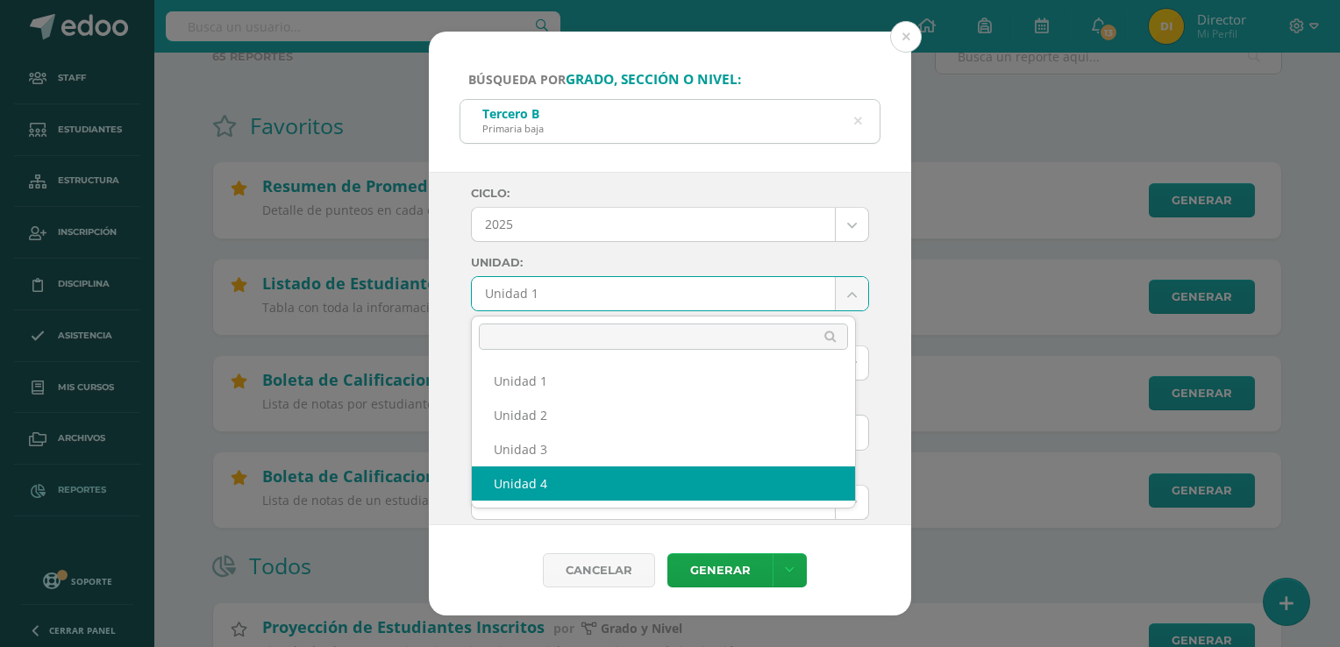
select select "Unidad 4"
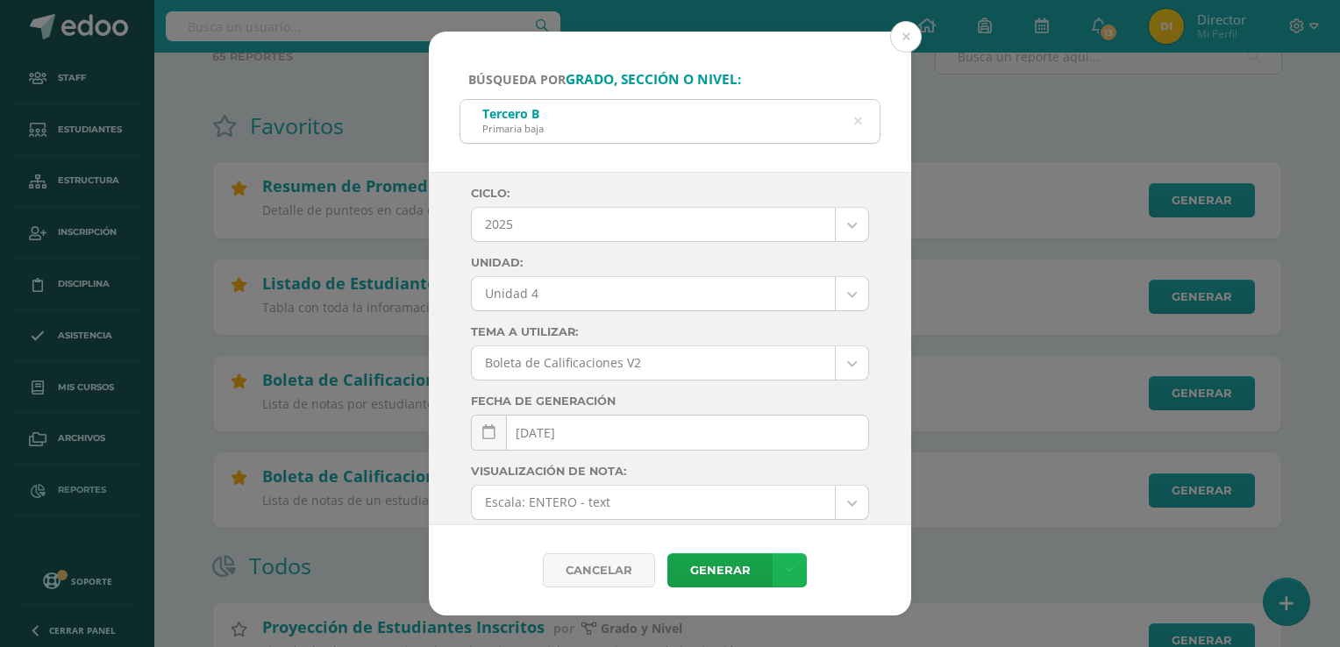
click at [797, 563] on link at bounding box center [790, 570] width 34 height 34
click at [801, 462] on link "Descargar como HTML" at bounding box center [788, 457] width 187 height 27
click at [907, 44] on button at bounding box center [906, 37] width 32 height 32
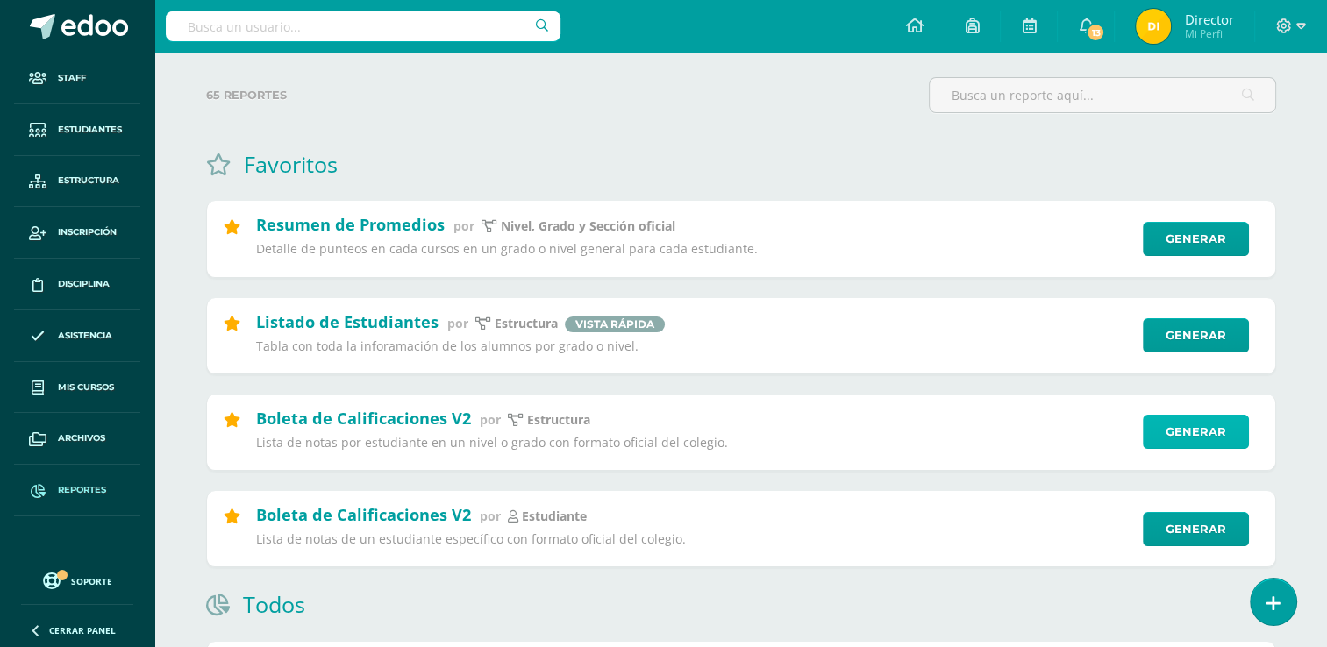
scroll to position [75, 0]
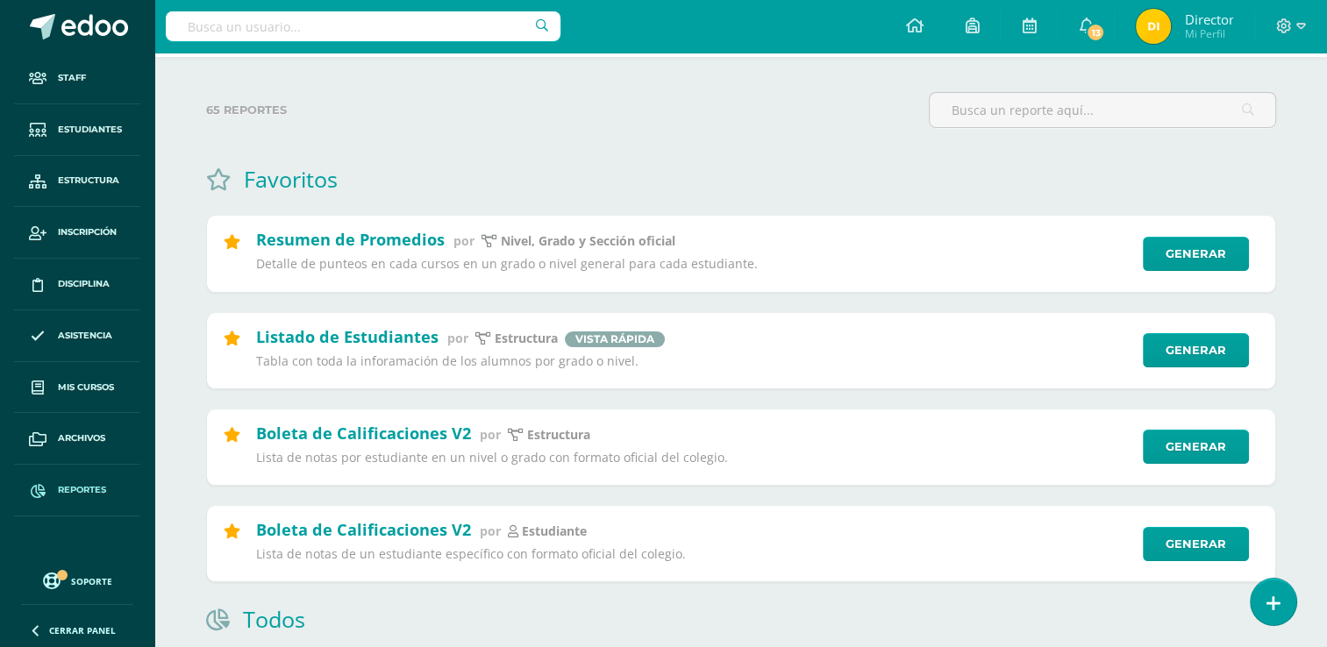
click at [479, 37] on input "text" at bounding box center [363, 26] width 395 height 30
type input "herly"
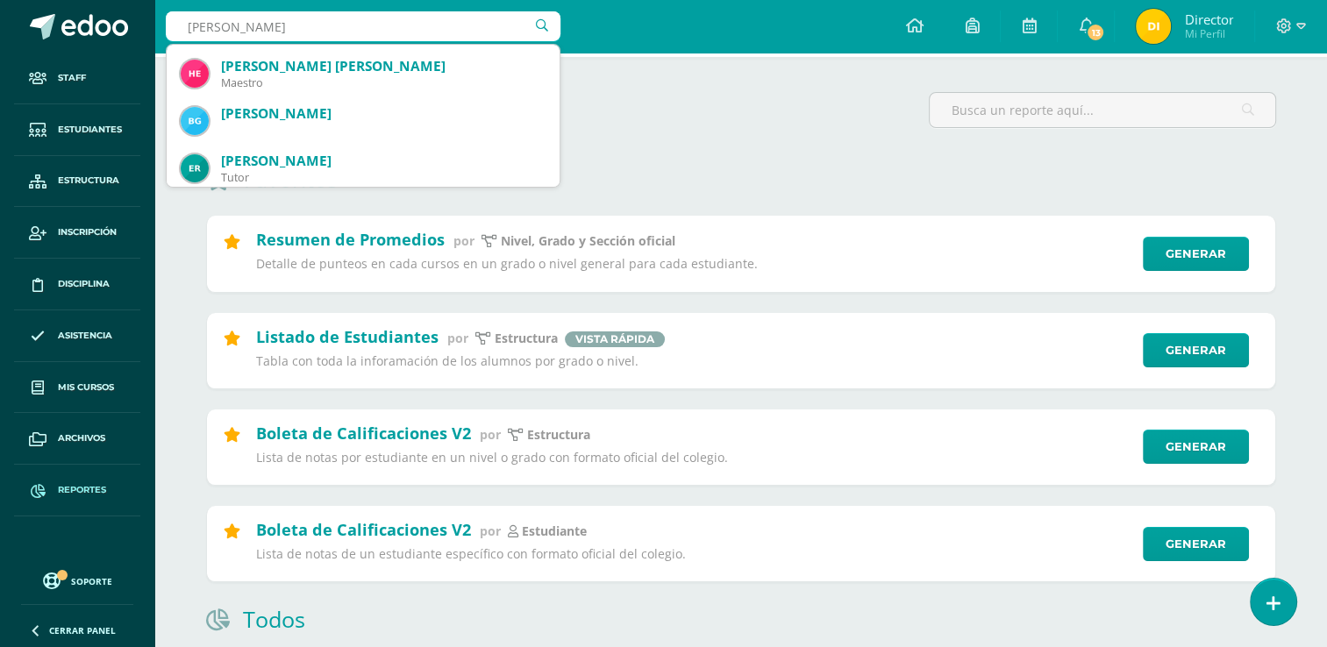
scroll to position [139, 0]
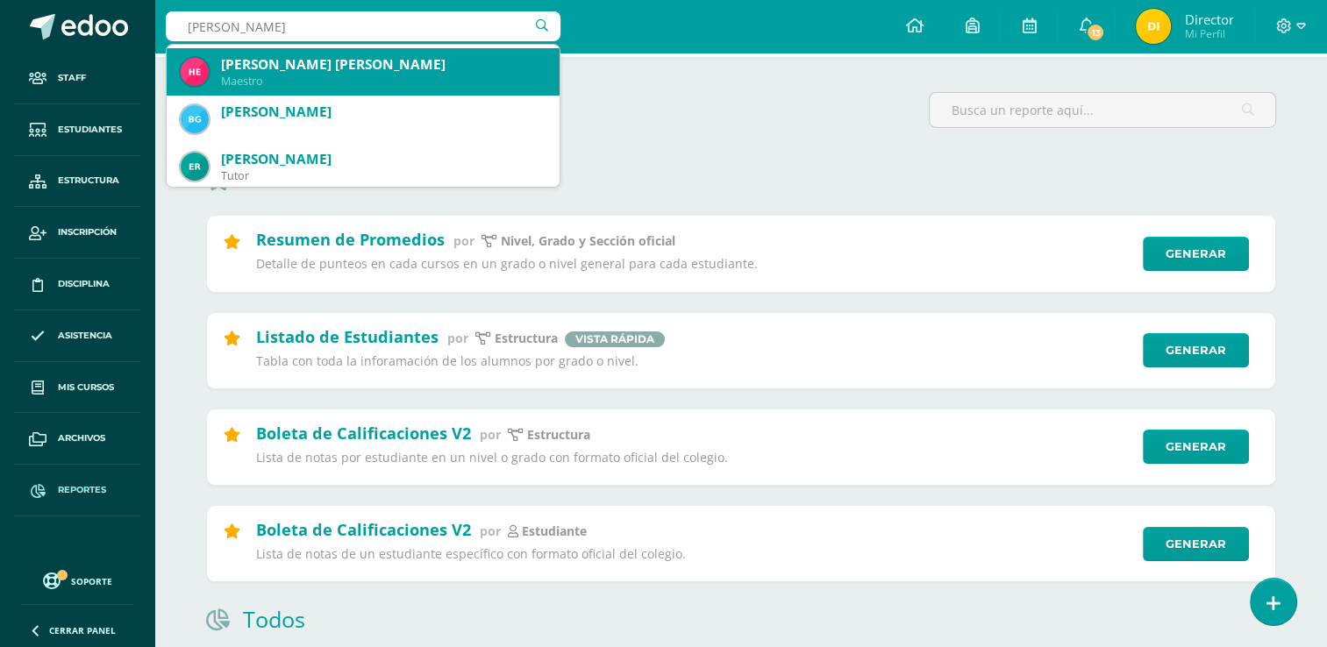
click at [464, 89] on div "Maestro" at bounding box center [383, 81] width 324 height 15
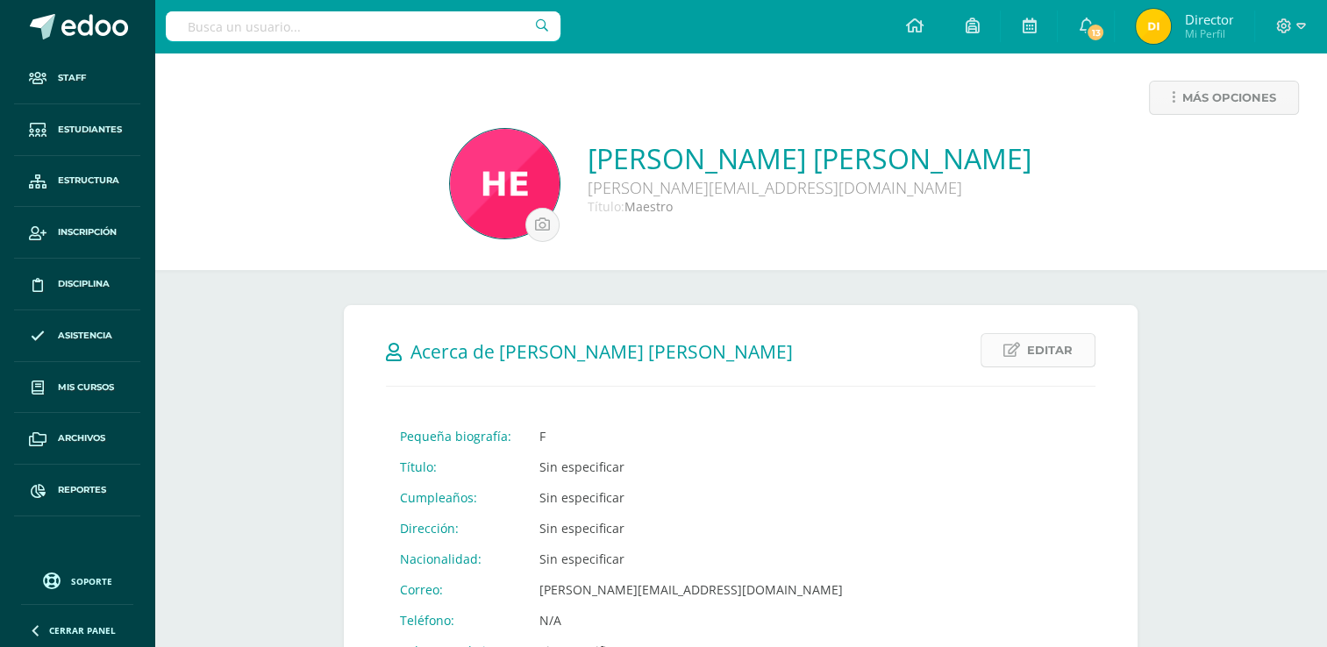
click at [1003, 348] on link "Editar" at bounding box center [1037, 350] width 115 height 34
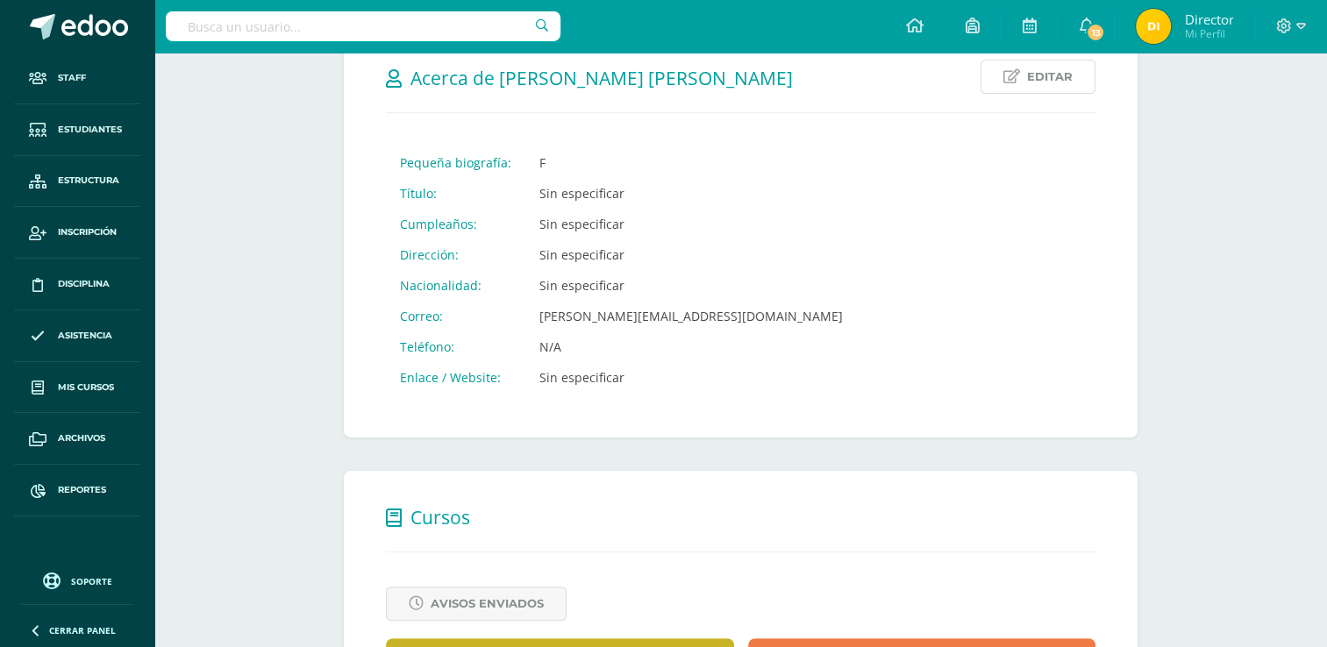
scroll to position [274, 0]
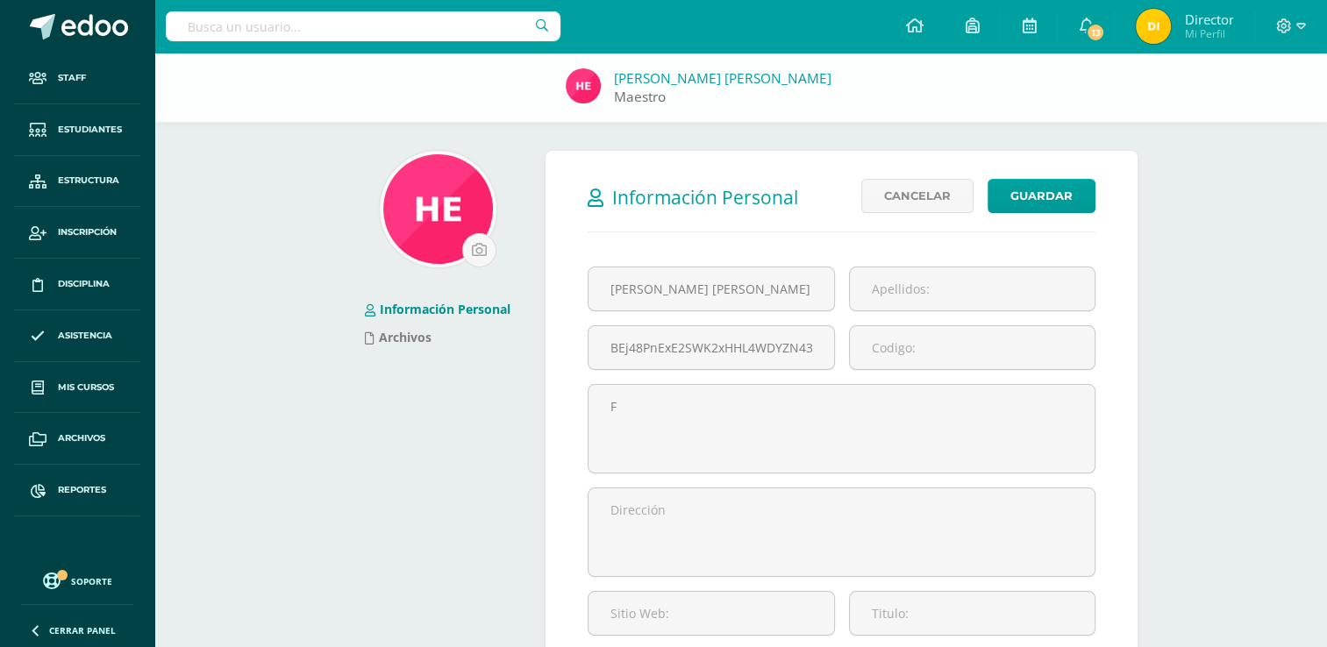
click at [644, 98] on link "Maestro" at bounding box center [640, 97] width 52 height 18
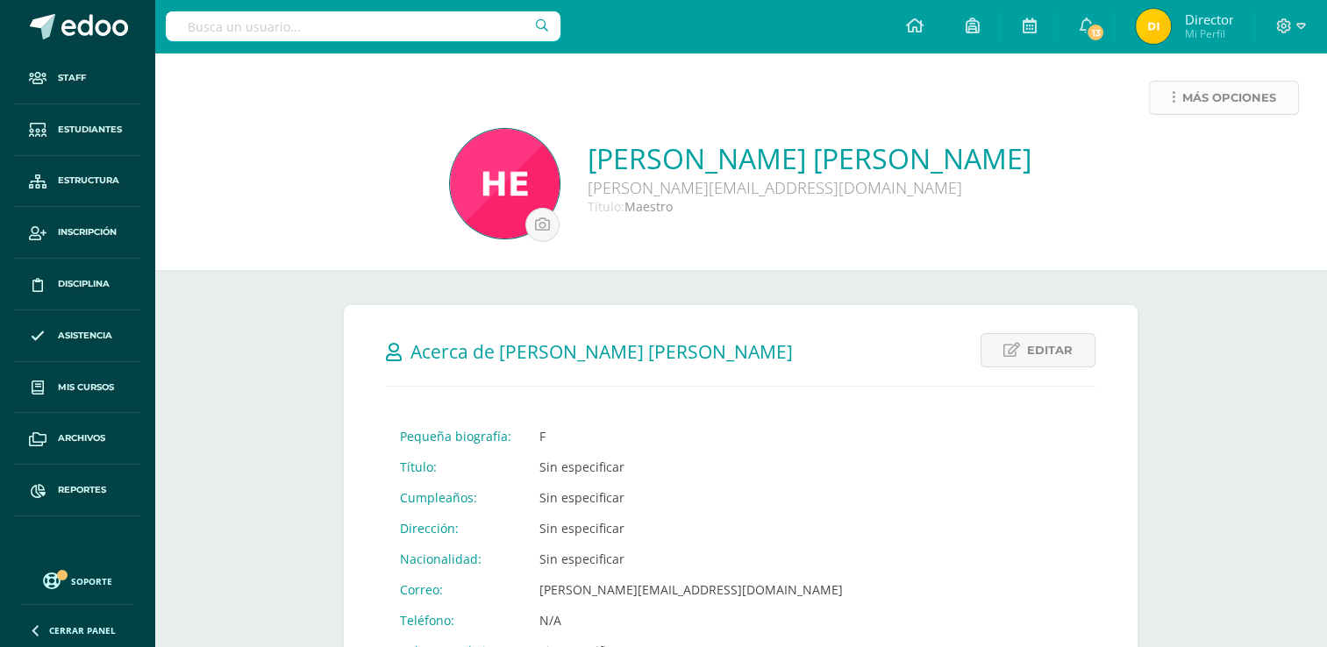
click at [1226, 82] on span "Más opciones" at bounding box center [1229, 98] width 94 height 32
click at [624, 205] on span "Título:" at bounding box center [606, 206] width 37 height 17
click at [673, 210] on span "Maestro" at bounding box center [648, 206] width 48 height 17
click at [1050, 365] on span "Editar" at bounding box center [1050, 350] width 46 height 32
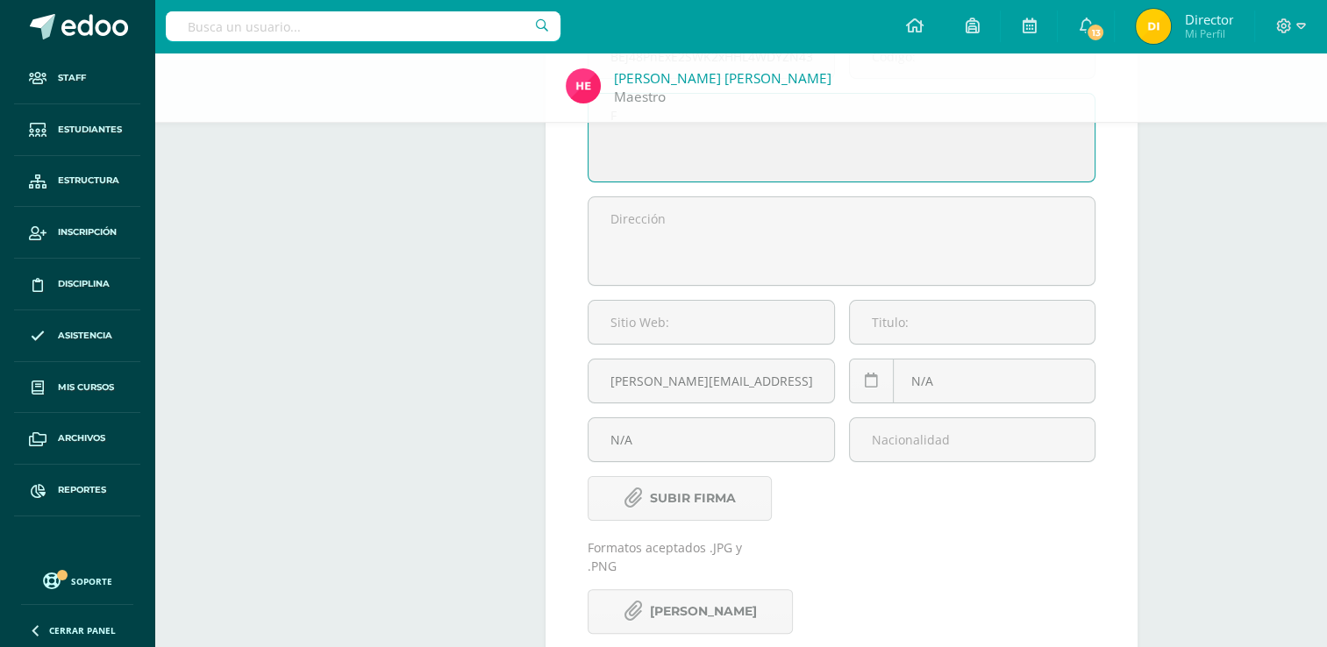
scroll to position [293, 0]
click at [1030, 331] on input "text" at bounding box center [972, 320] width 245 height 43
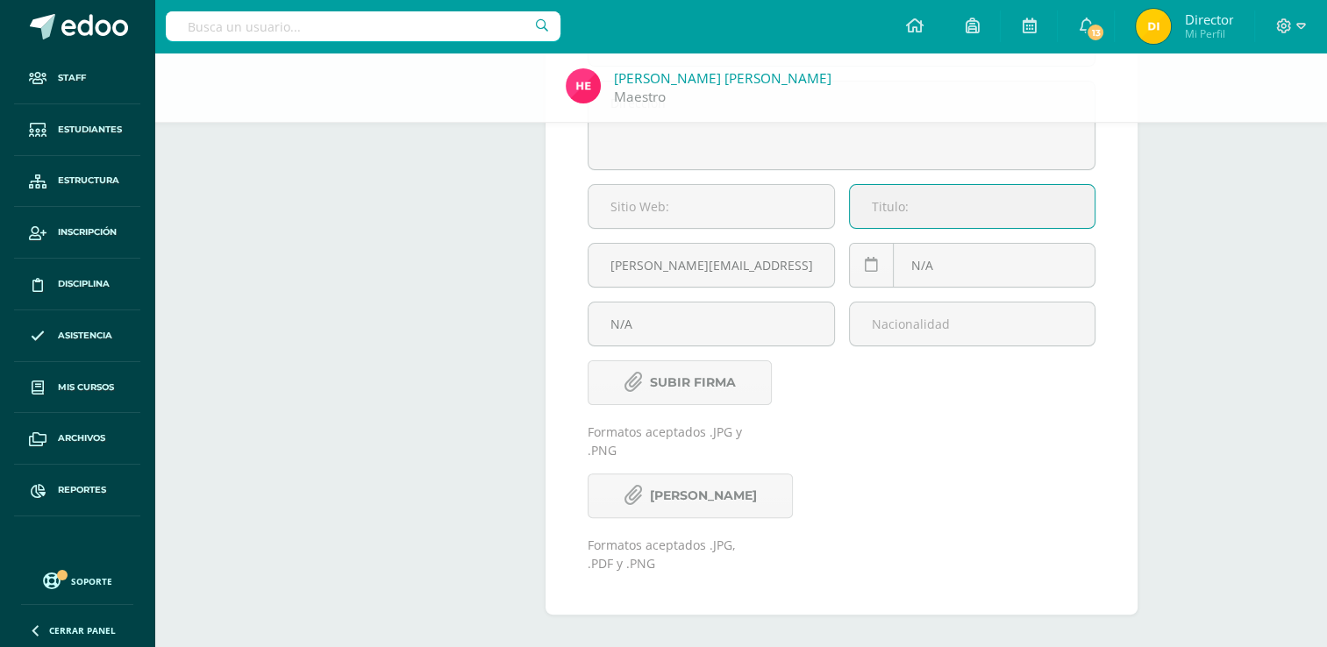
scroll to position [0, 0]
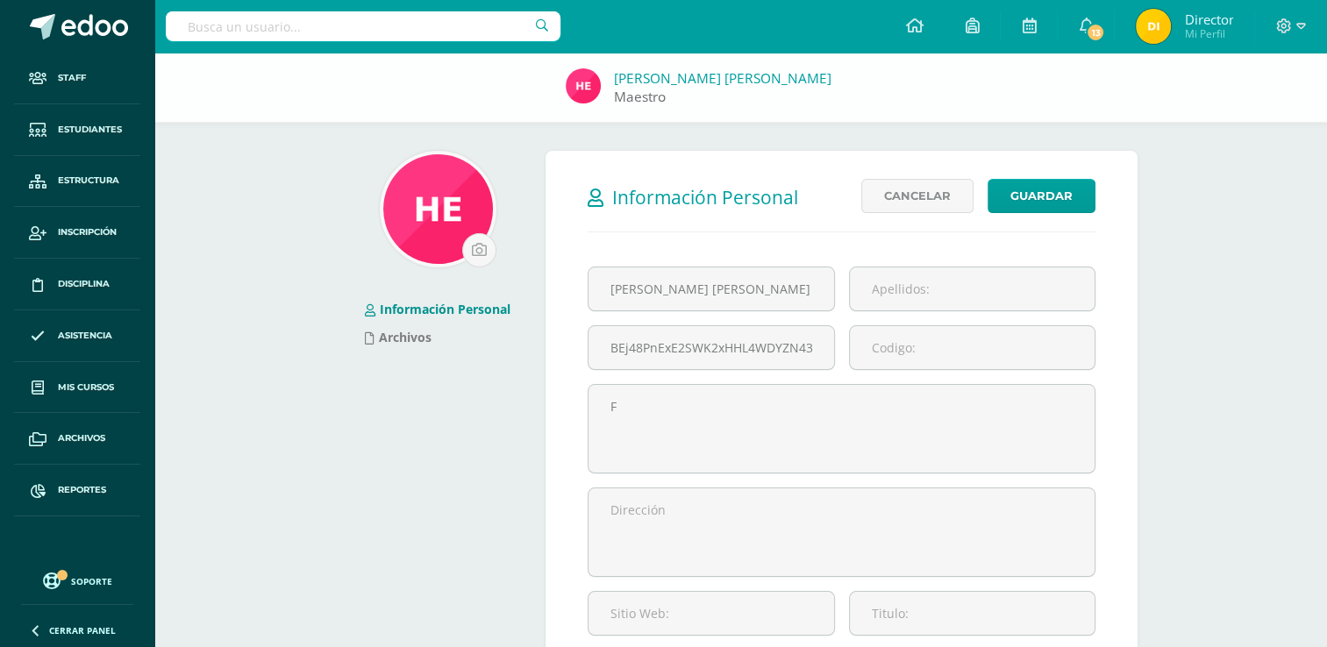
click at [662, 96] on link "Maestro" at bounding box center [640, 97] width 52 height 18
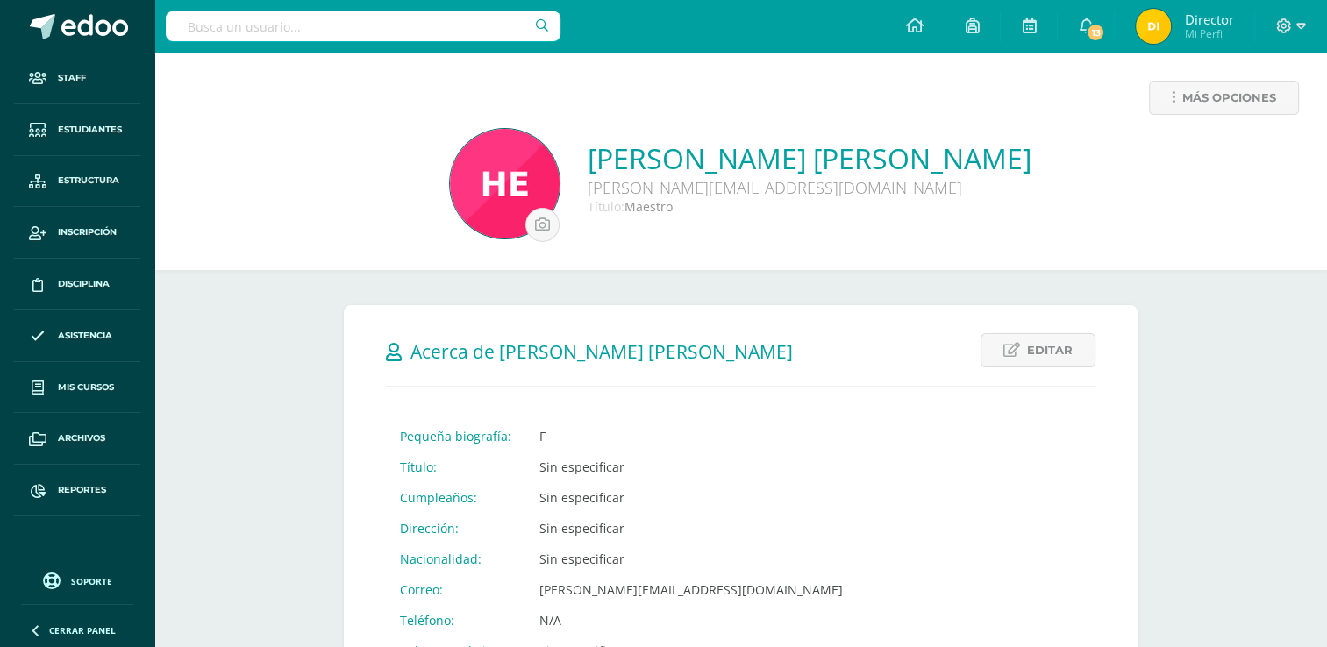
click at [433, 33] on input "text" at bounding box center [363, 26] width 395 height 30
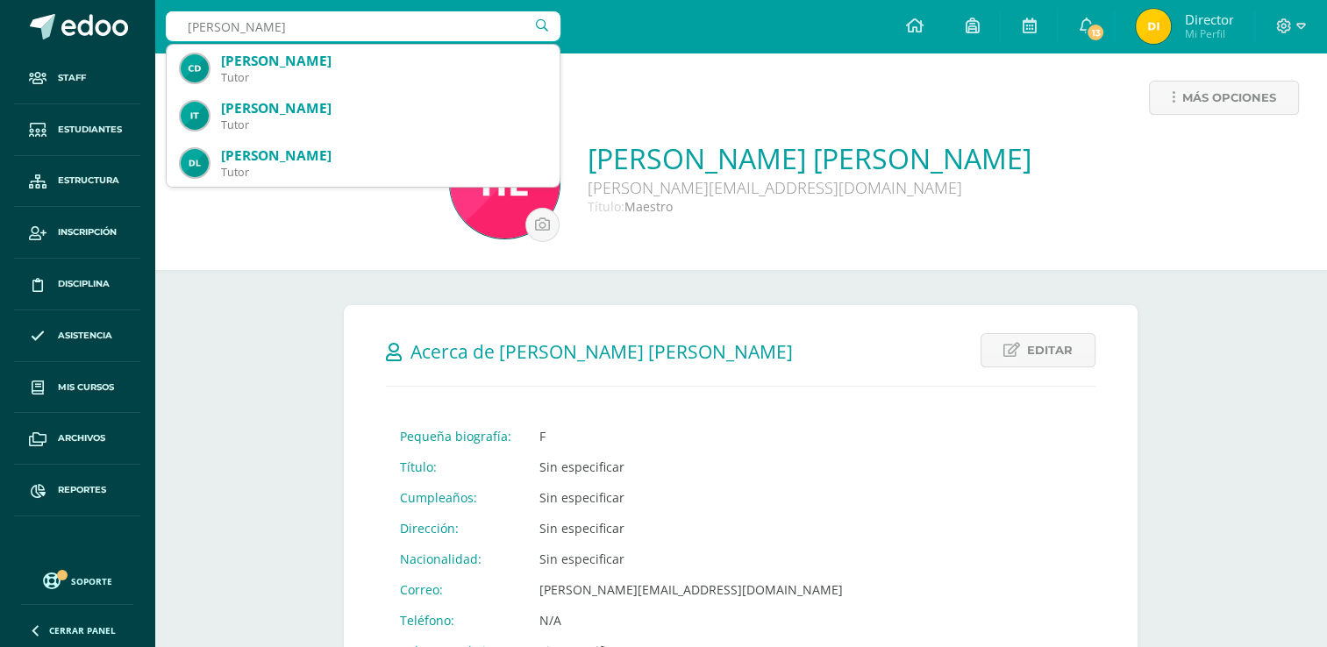
type input "[PERSON_NAME]"
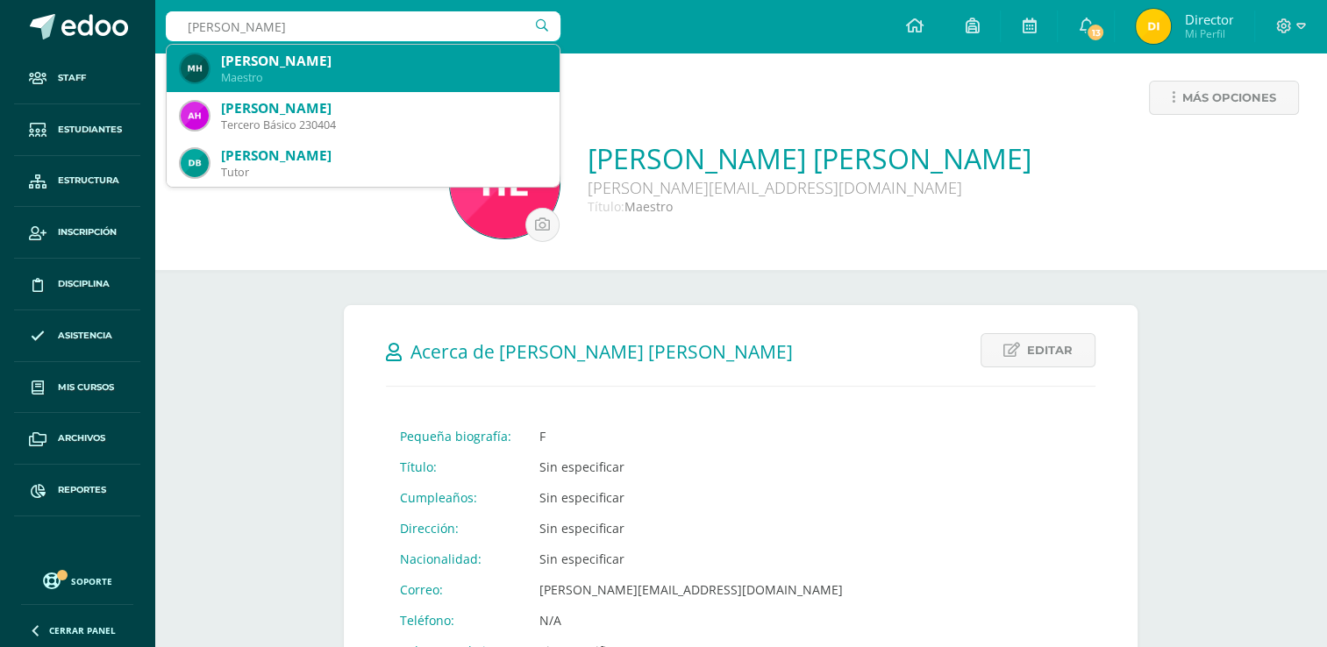
click at [413, 77] on div "Maestro" at bounding box center [383, 77] width 324 height 15
